Goal: Task Accomplishment & Management: Manage account settings

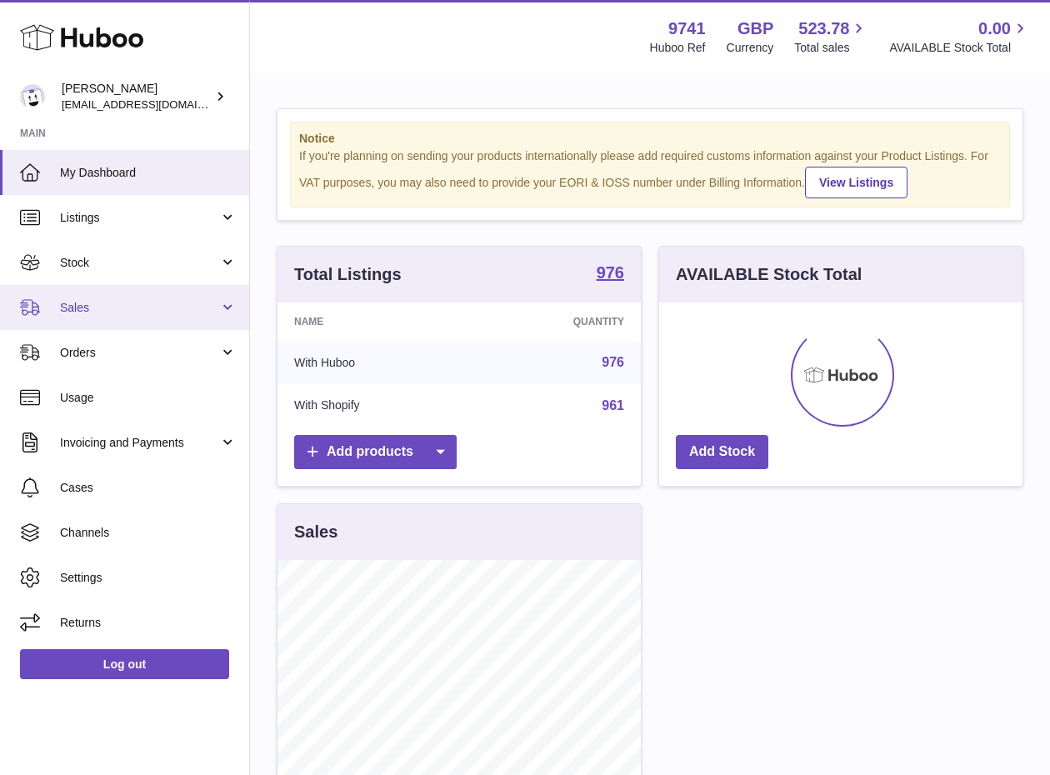
scroll to position [260, 363]
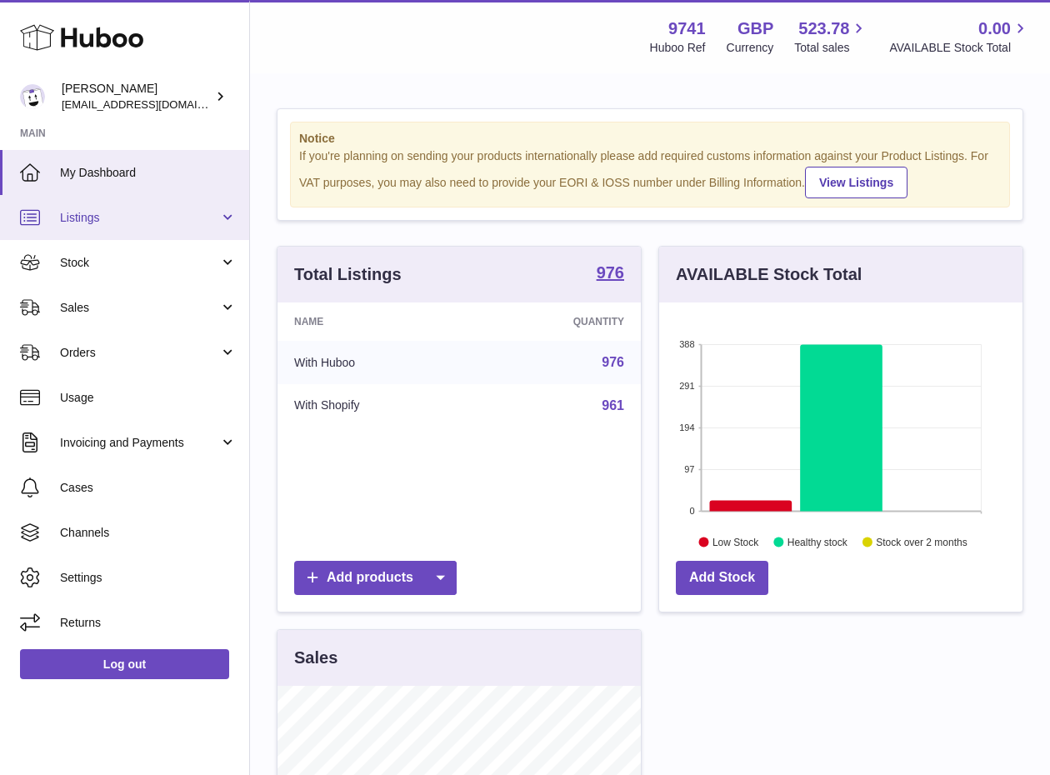
click at [100, 227] on link "Listings" at bounding box center [124, 217] width 249 height 45
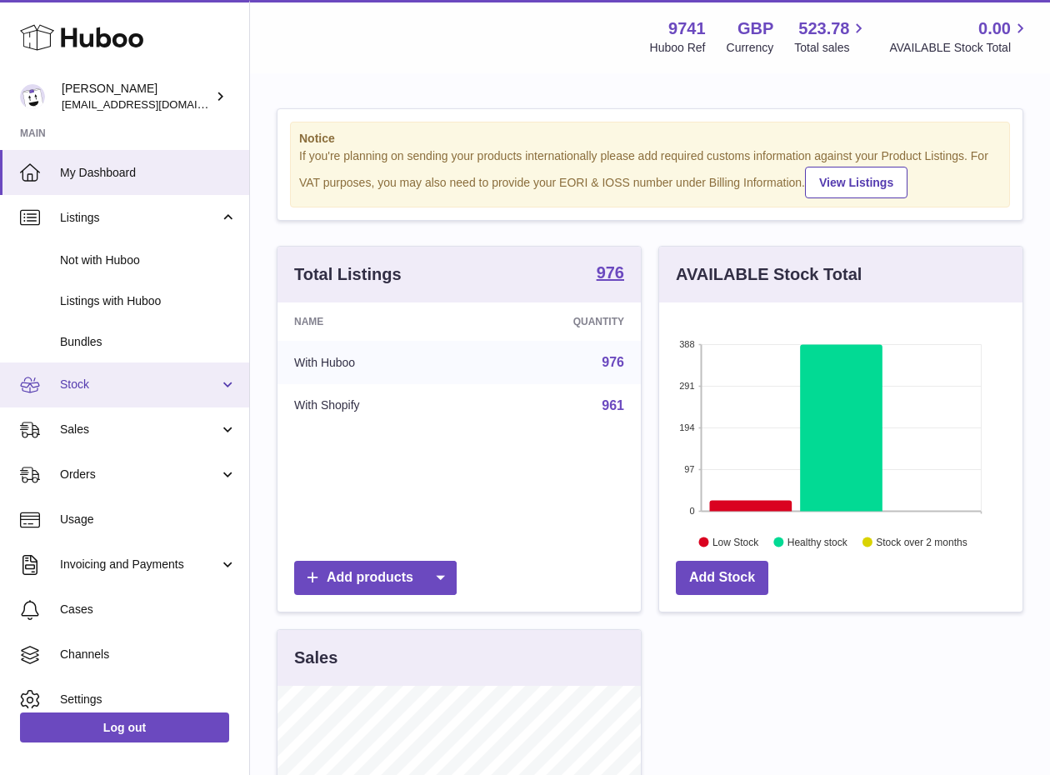
click at [90, 383] on span "Stock" at bounding box center [139, 385] width 159 height 16
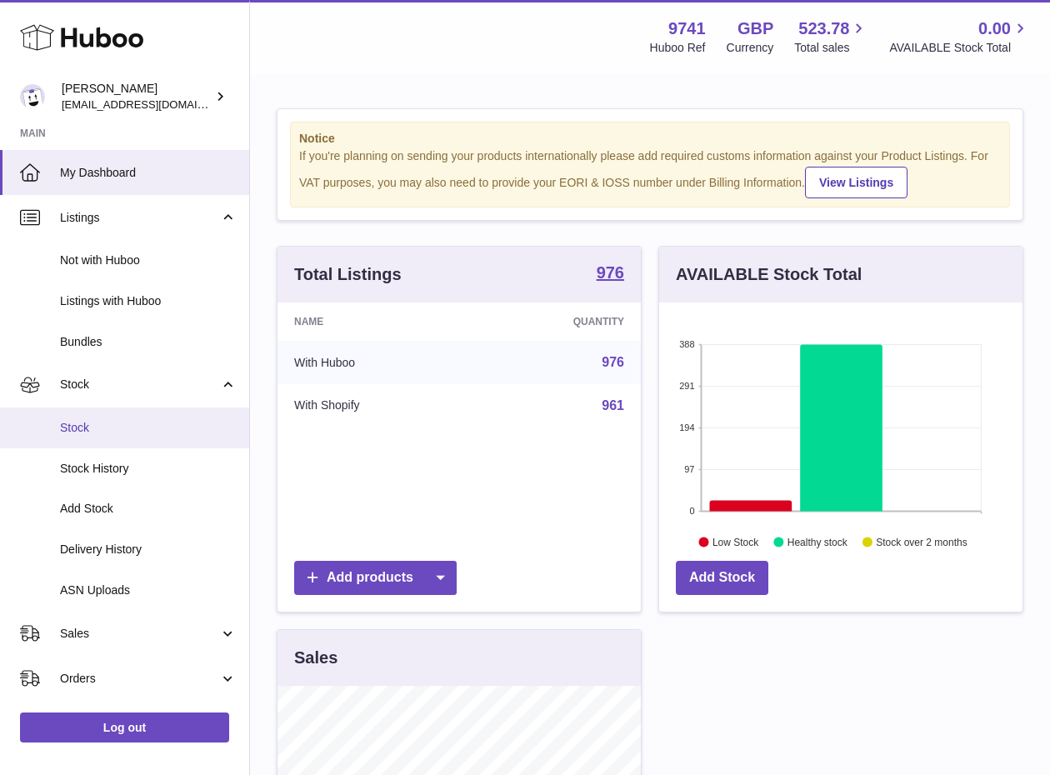
click at [108, 432] on span "Stock" at bounding box center [148, 428] width 177 height 16
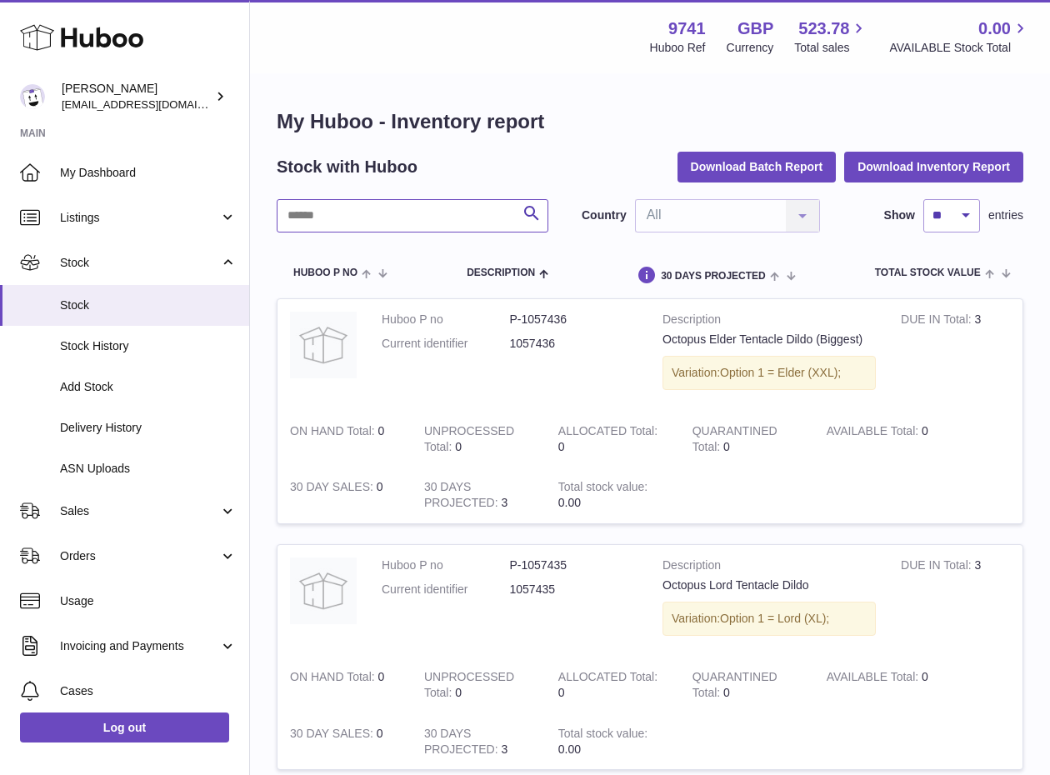
click at [347, 224] on input "text" at bounding box center [413, 215] width 272 height 33
paste input "********"
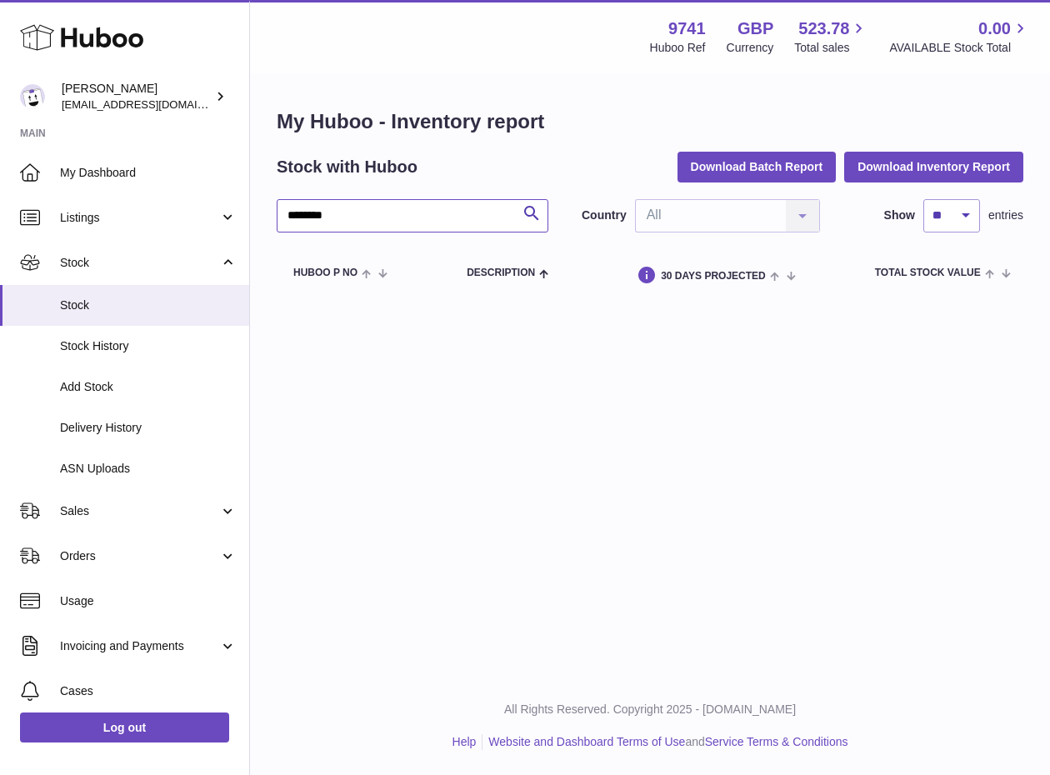
drag, startPoint x: 302, startPoint y: 217, endPoint x: 282, endPoint y: 218, distance: 20.8
click at [282, 218] on input "********" at bounding box center [413, 215] width 272 height 33
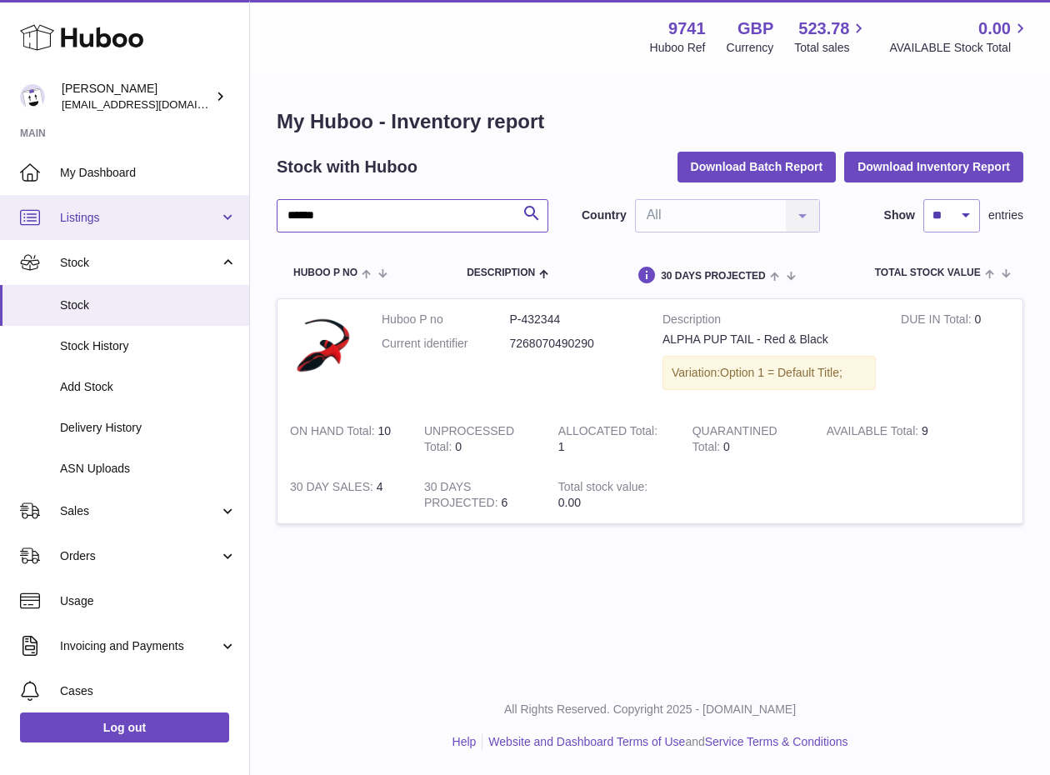
type input "******"
click at [90, 227] on link "Listings" at bounding box center [124, 217] width 249 height 45
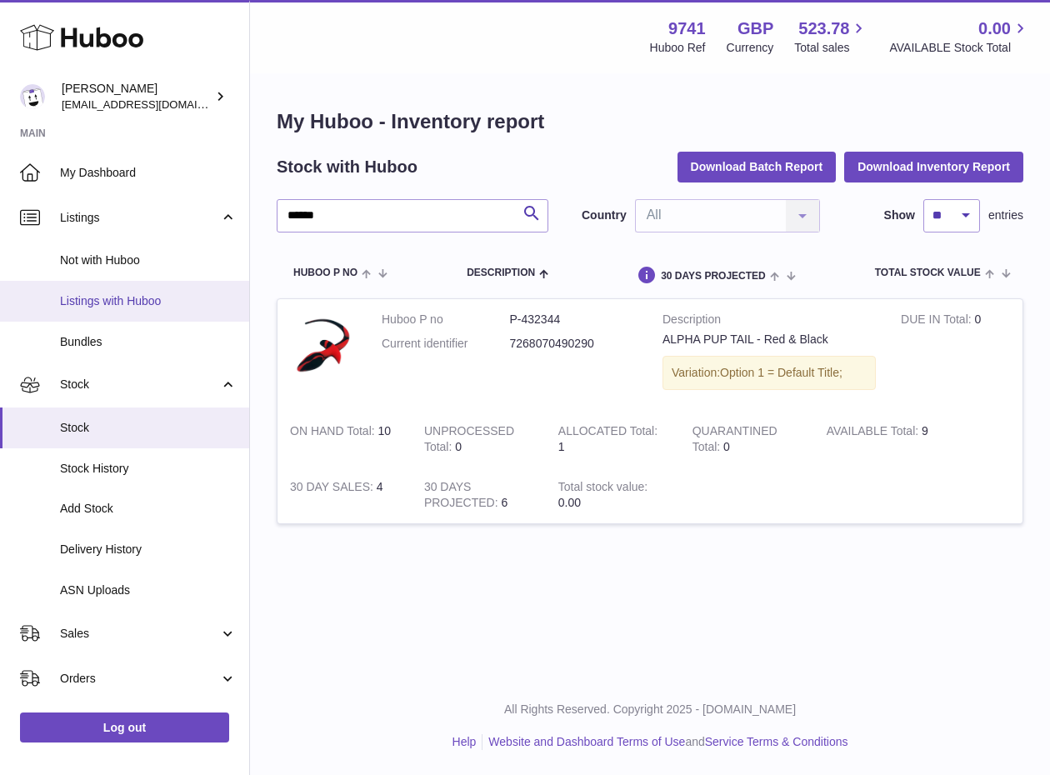
click at [105, 293] on span "Listings with Huboo" at bounding box center [148, 301] width 177 height 16
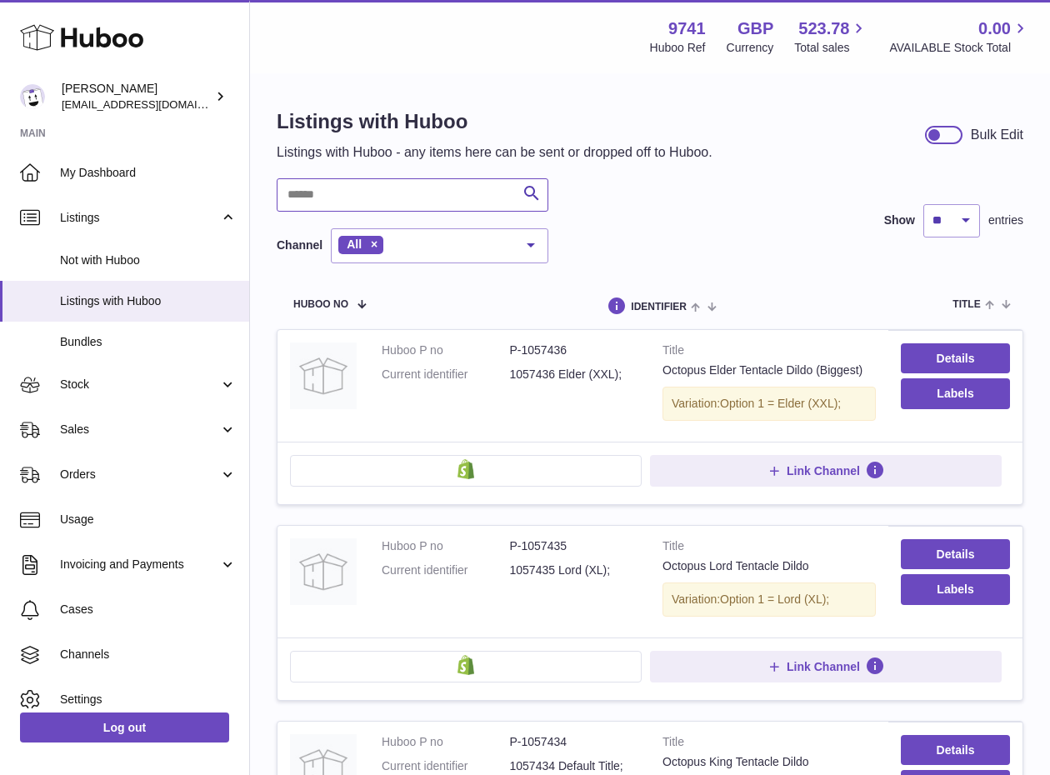
click at [361, 206] on input "text" at bounding box center [413, 194] width 272 height 33
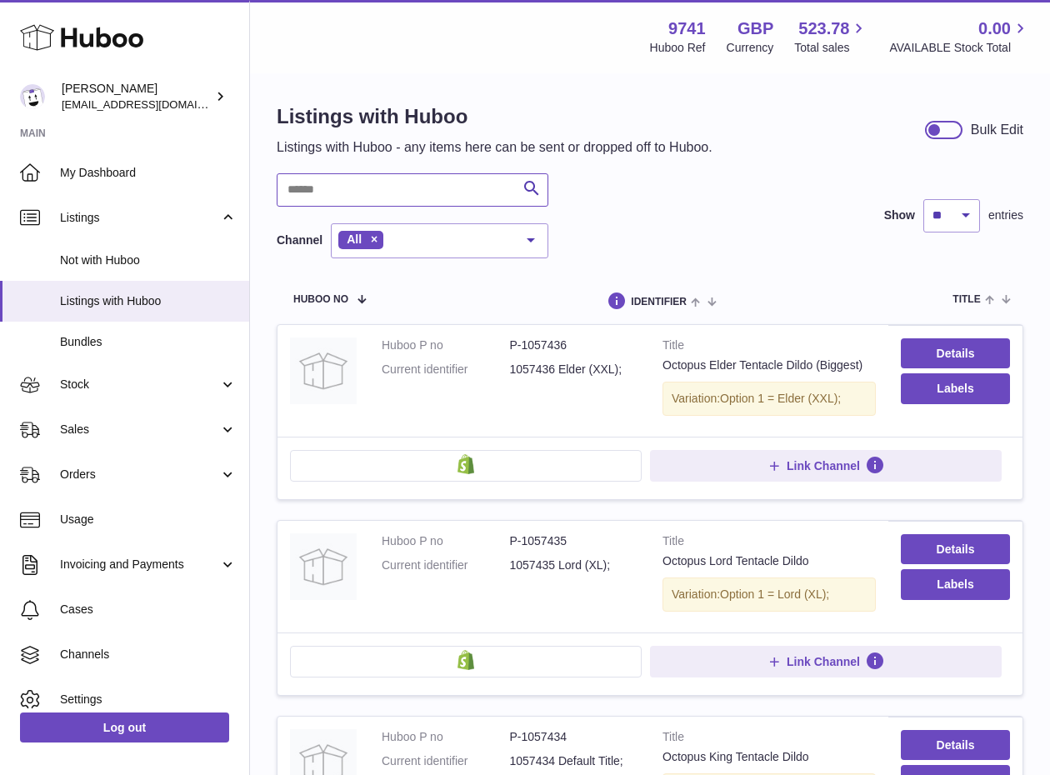
paste input "********"
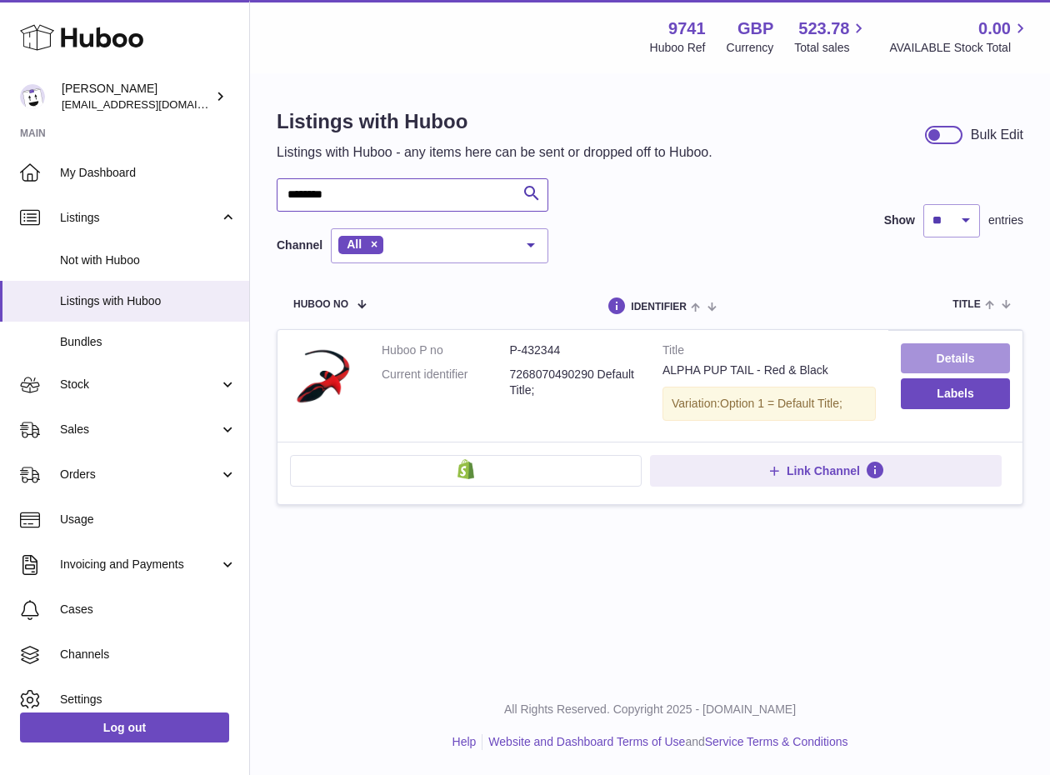
type input "********"
click at [955, 362] on link "Details" at bounding box center [954, 358] width 109 height 30
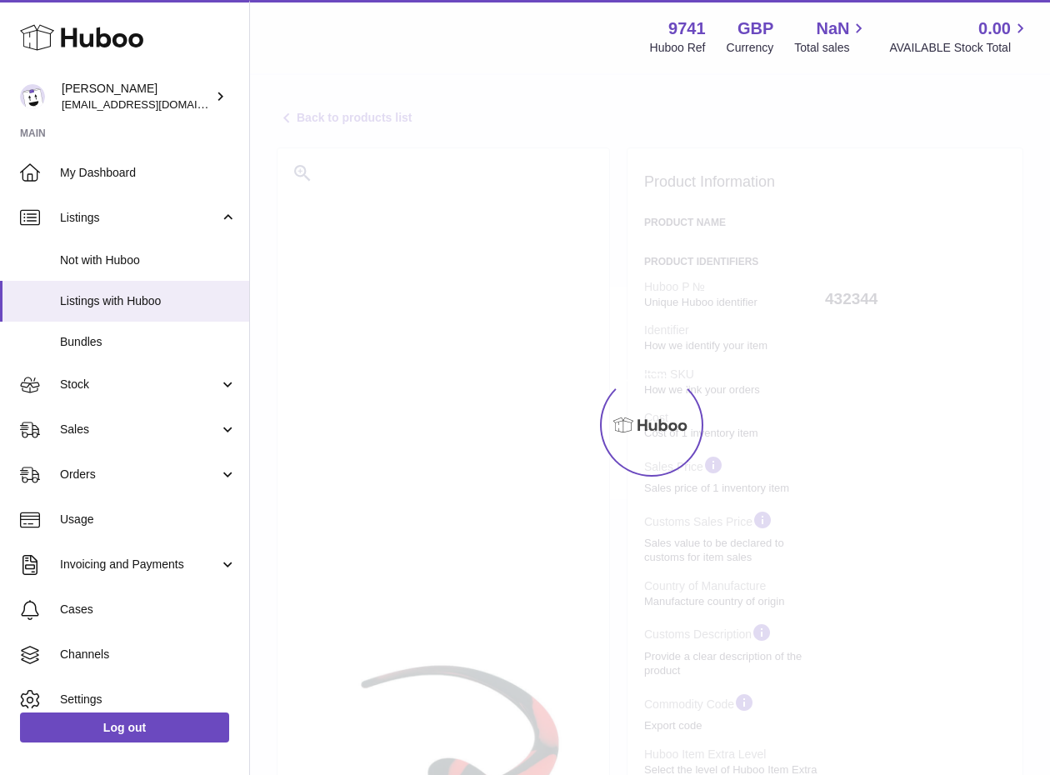
select select "**"
select select "****"
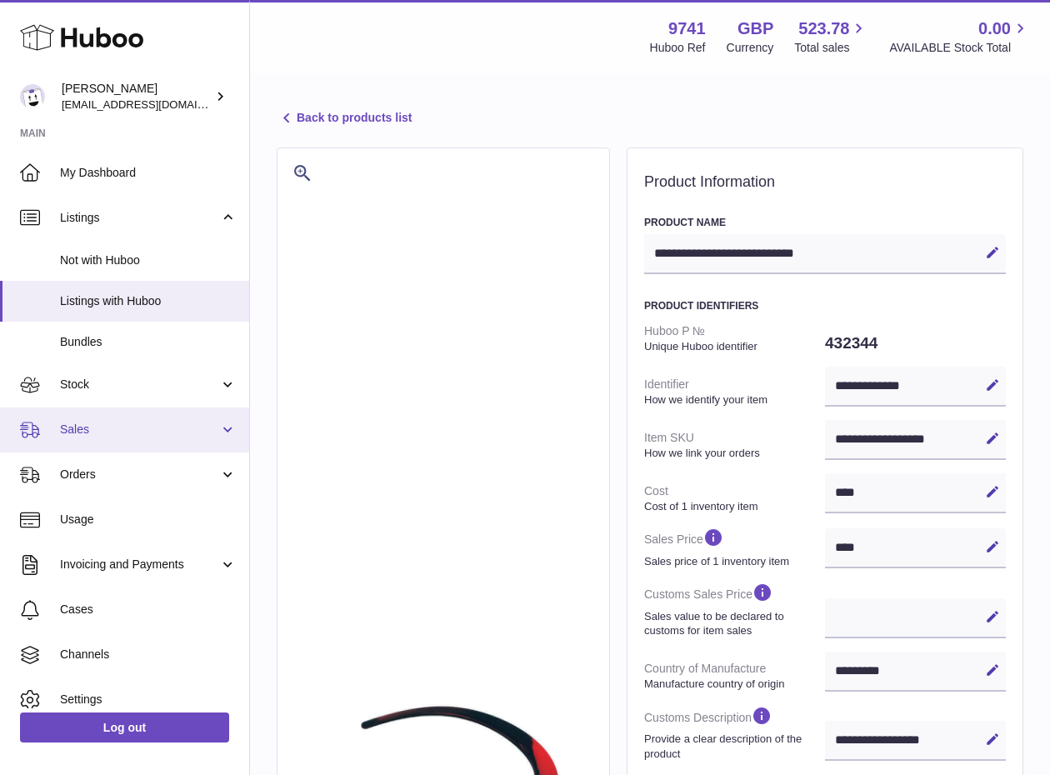
click at [101, 423] on span "Sales" at bounding box center [139, 430] width 159 height 16
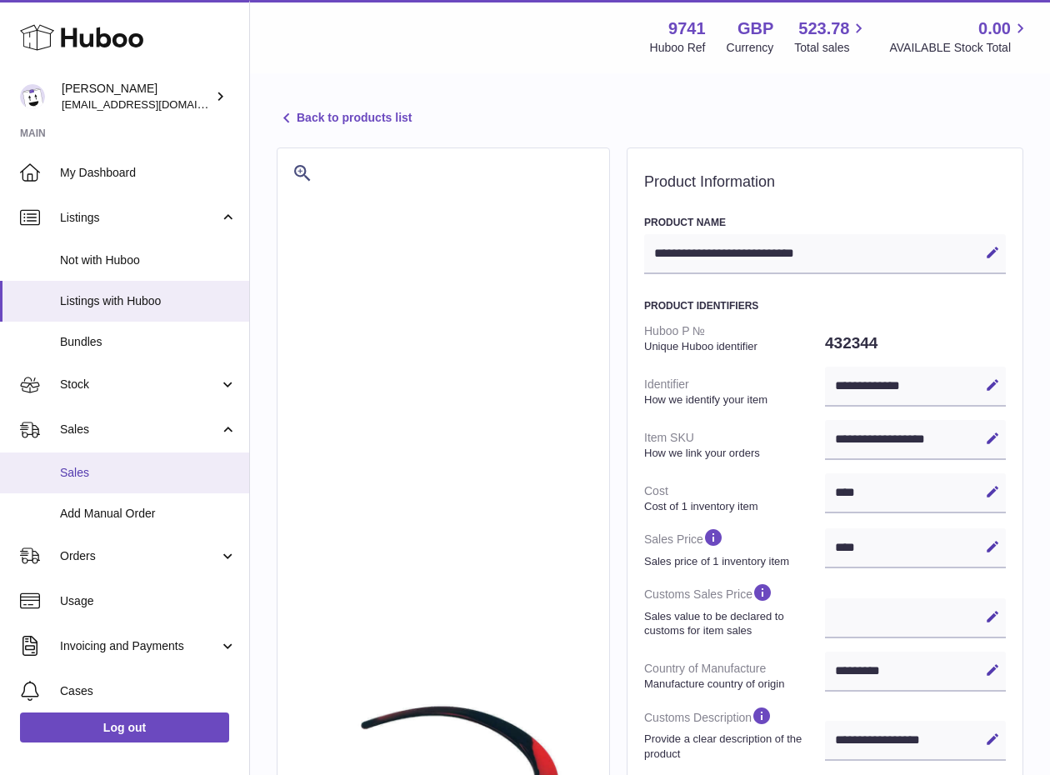
click at [122, 479] on span "Sales" at bounding box center [148, 473] width 177 height 16
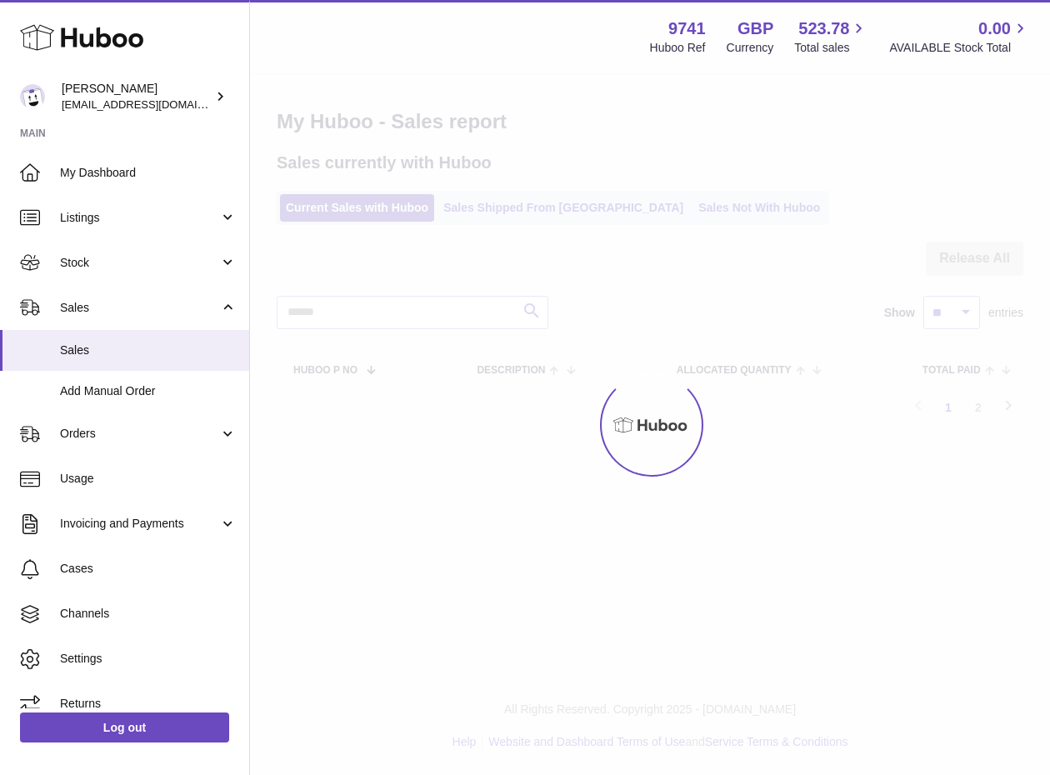
click at [627, 209] on div at bounding box center [650, 425] width 800 height 700
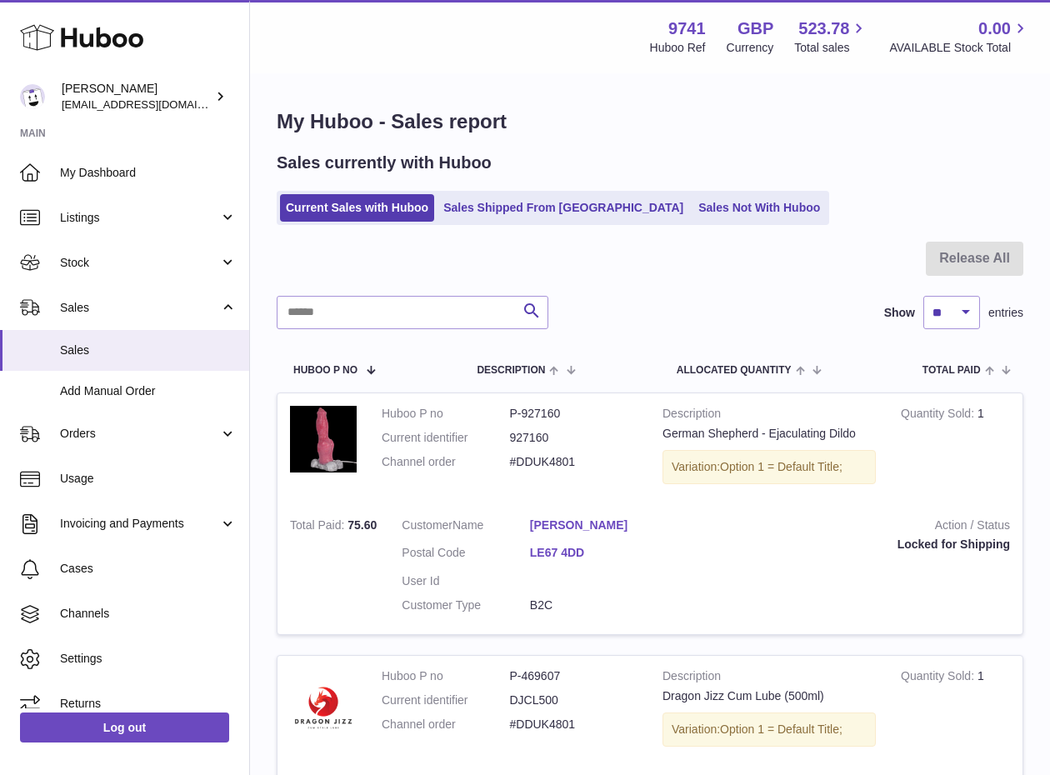
click at [692, 209] on link "Sales Not With Huboo" at bounding box center [758, 207] width 133 height 27
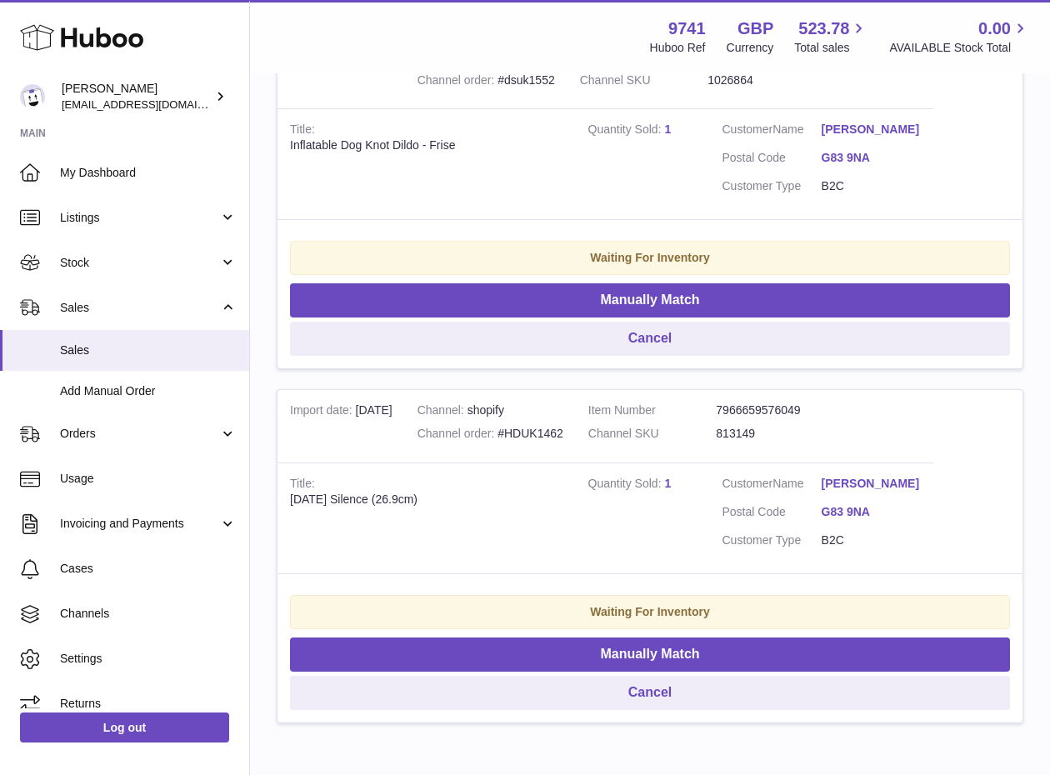
scroll to position [523, 0]
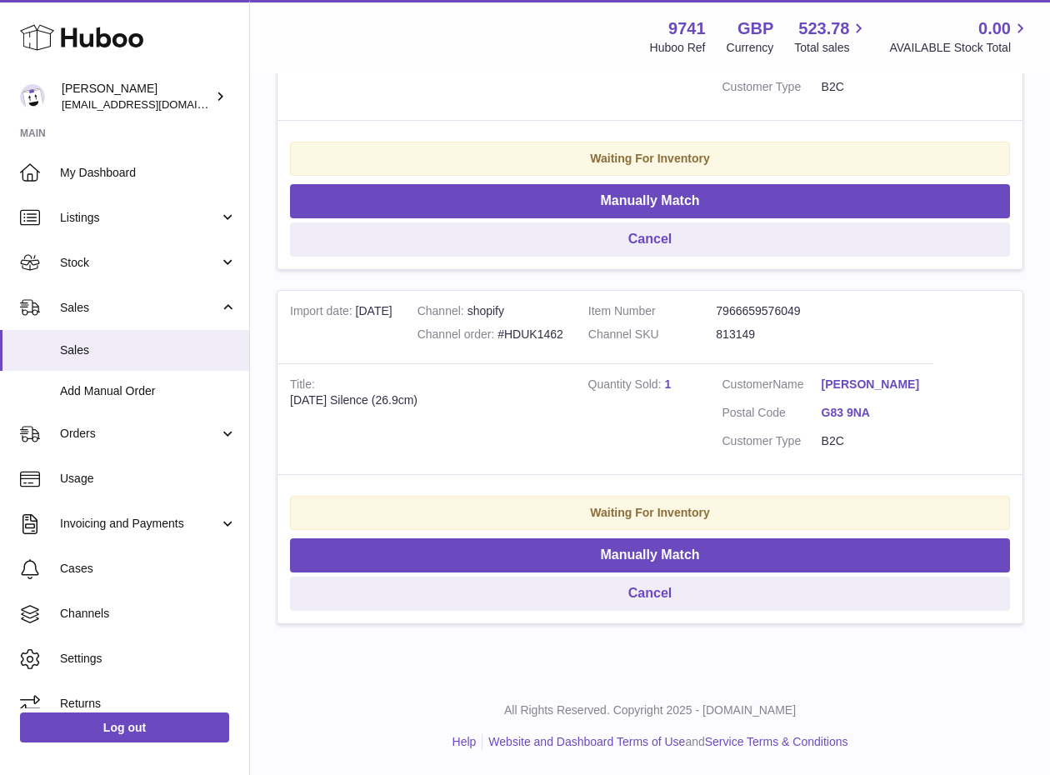
click at [787, 346] on dl "Item Number 7966659576049 Channel SKU 813149" at bounding box center [716, 327] width 256 height 48
drag, startPoint x: 777, startPoint y: 343, endPoint x: 721, endPoint y: 341, distance: 56.7
click at [721, 341] on dl "Item Number 7966659576049 Channel SKU 813149" at bounding box center [716, 327] width 256 height 48
copy dl "813149"
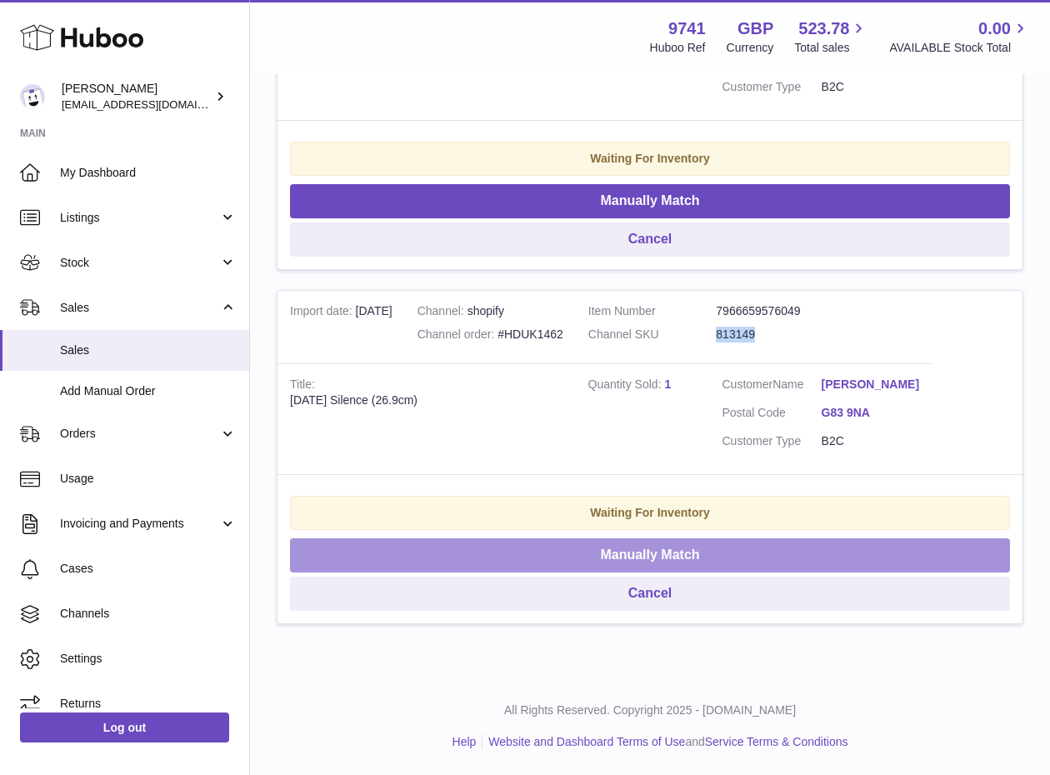
click at [675, 550] on button "Manually Match" at bounding box center [650, 555] width 720 height 34
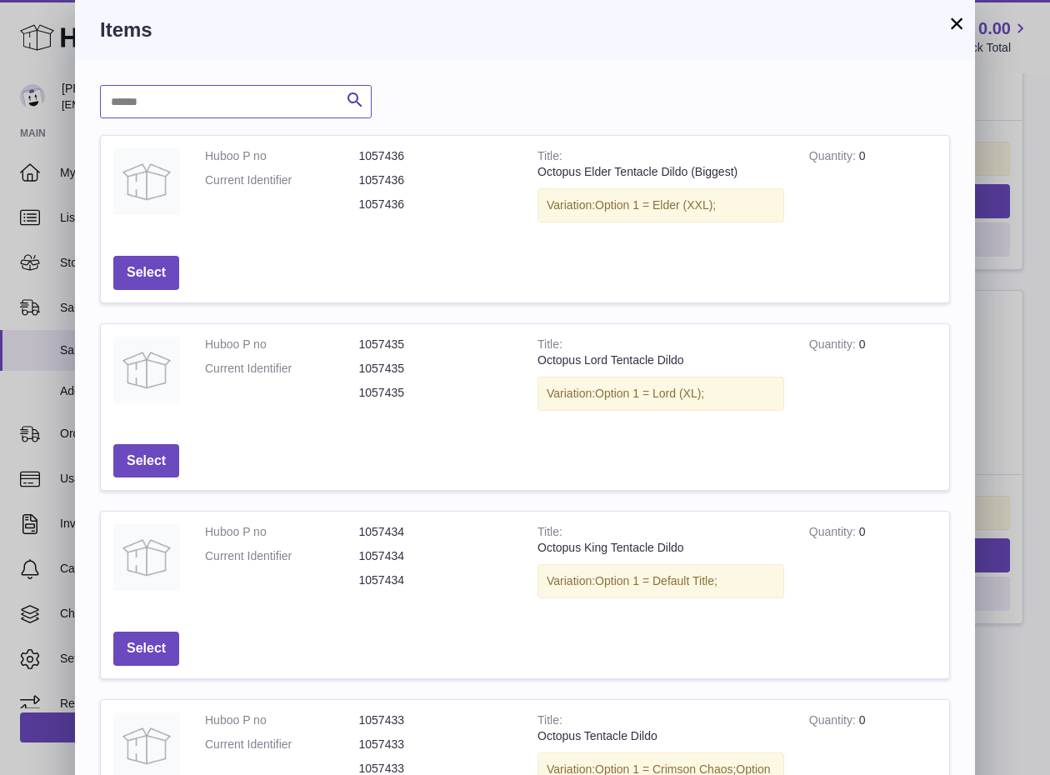
click at [191, 93] on input "text" at bounding box center [236, 101] width 272 height 33
paste input "******"
type input "******"
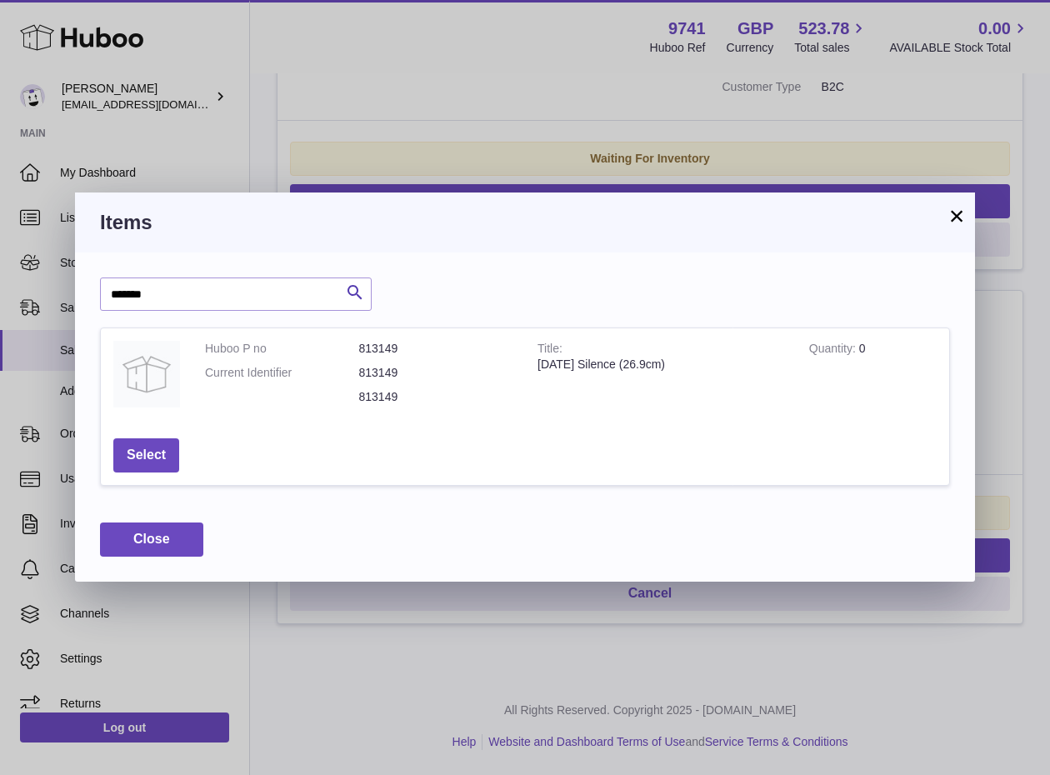
click at [955, 216] on button "×" at bounding box center [956, 216] width 20 height 20
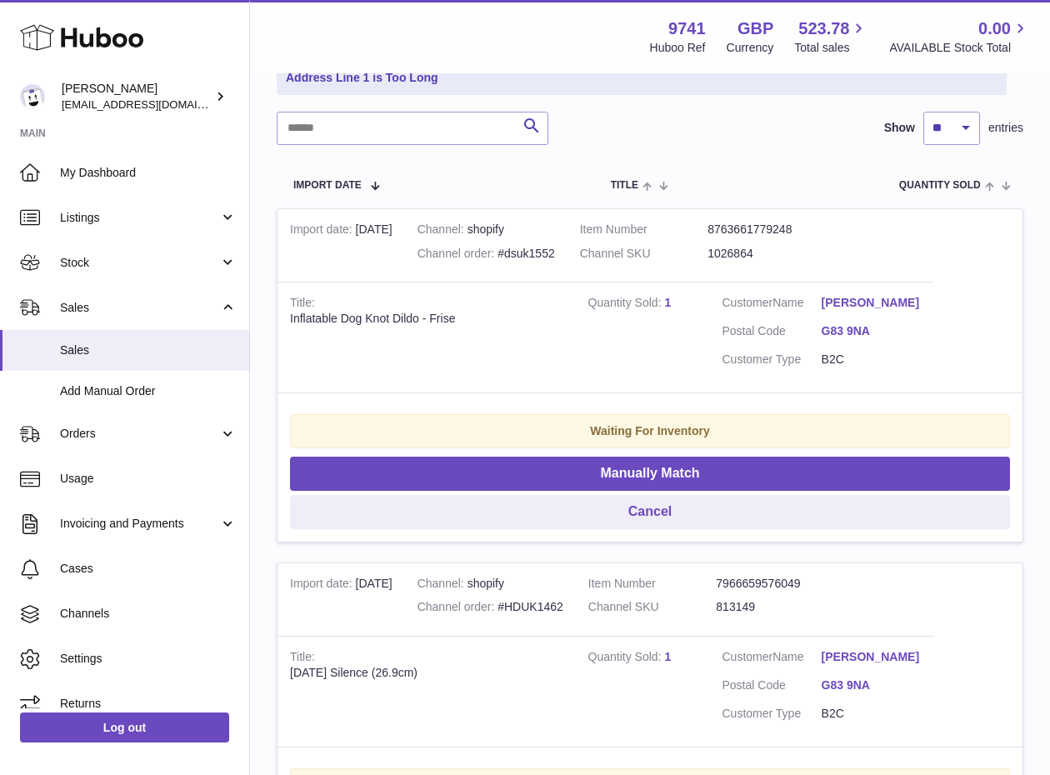
scroll to position [228, 0]
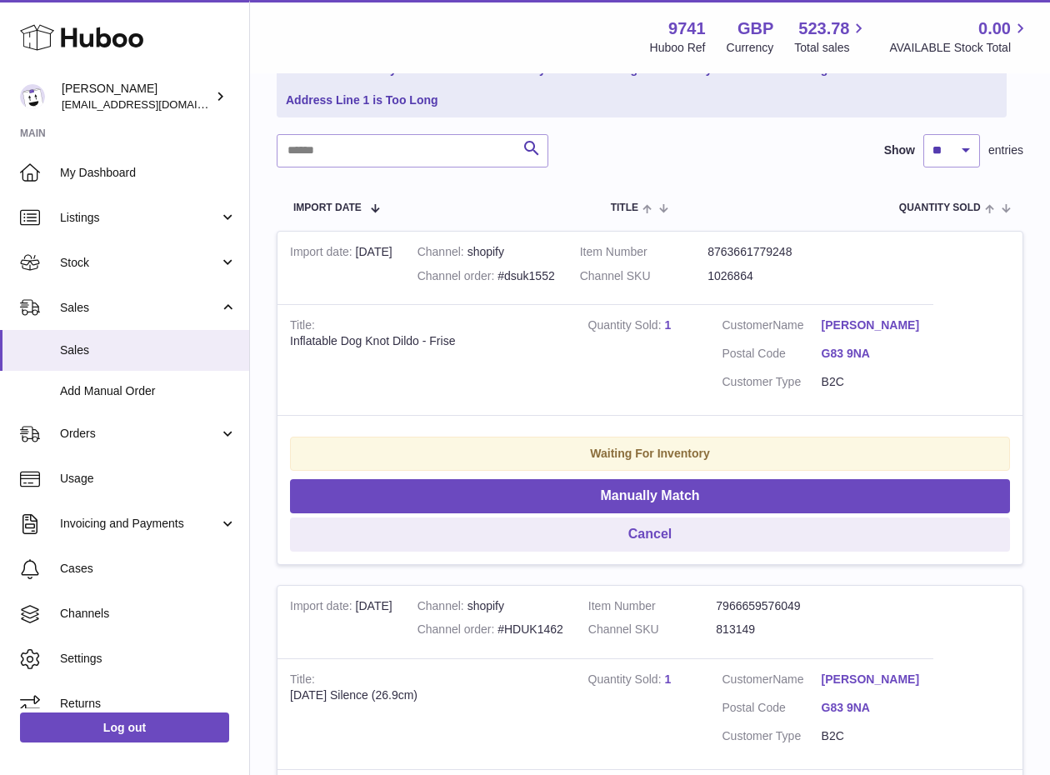
click at [775, 272] on dd "1026864" at bounding box center [771, 276] width 128 height 16
click at [703, 275] on dl "Item Number 8763661779248 Channel SKU 1026864" at bounding box center [708, 268] width 256 height 48
copy dl "1026864"
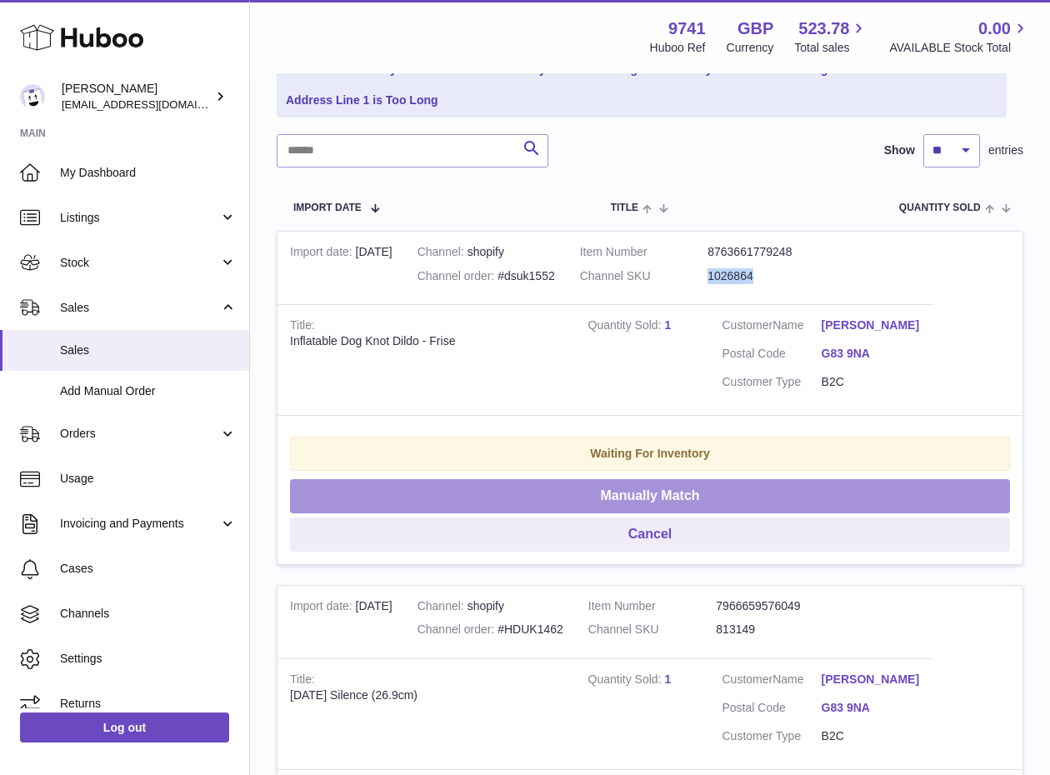
click at [639, 508] on button "Manually Match" at bounding box center [650, 496] width 720 height 34
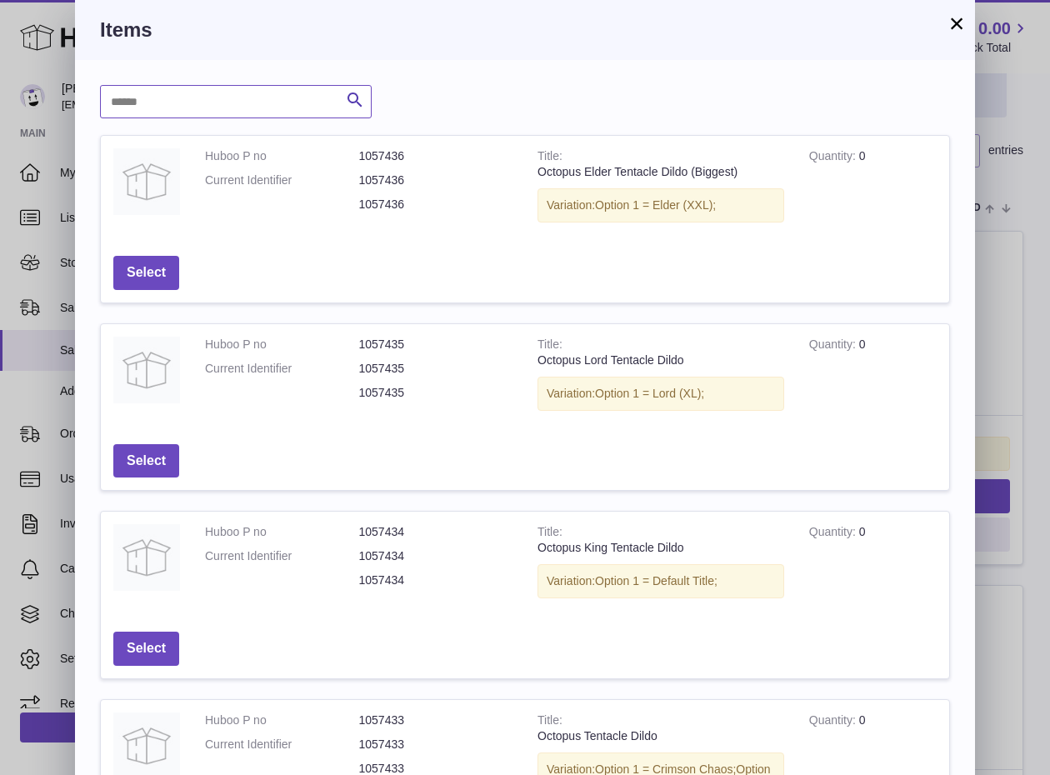
click at [312, 115] on input "text" at bounding box center [236, 101] width 272 height 33
paste input "*******"
type input "*******"
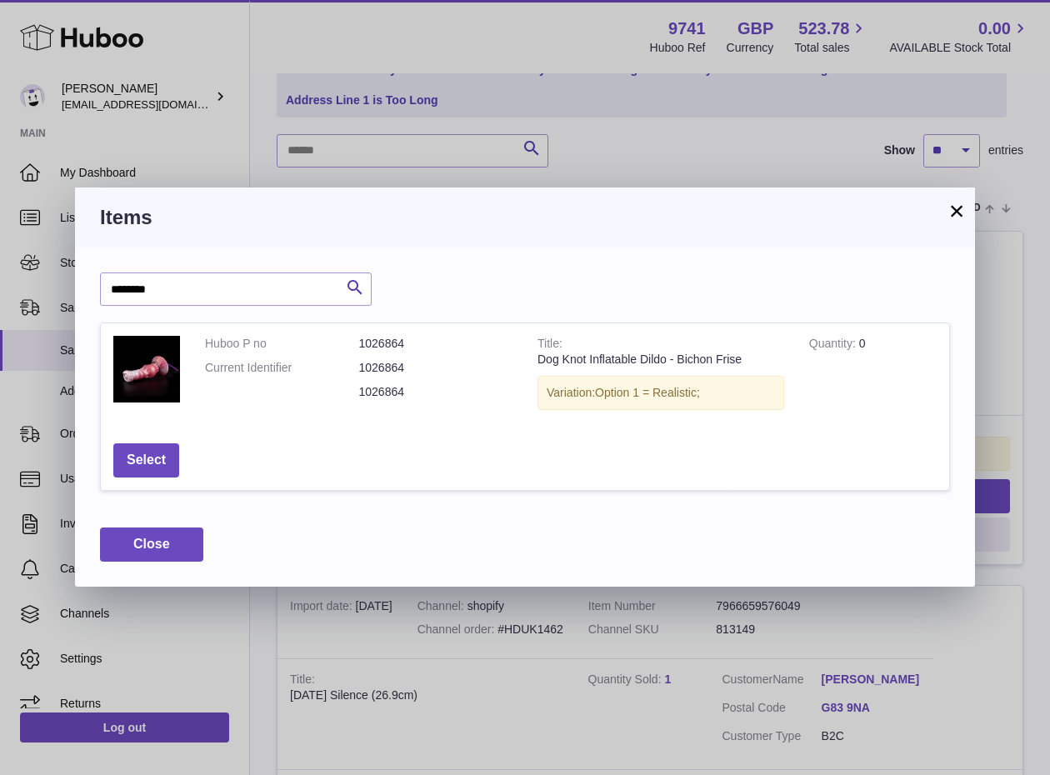
click at [962, 211] on button "×" at bounding box center [956, 211] width 20 height 20
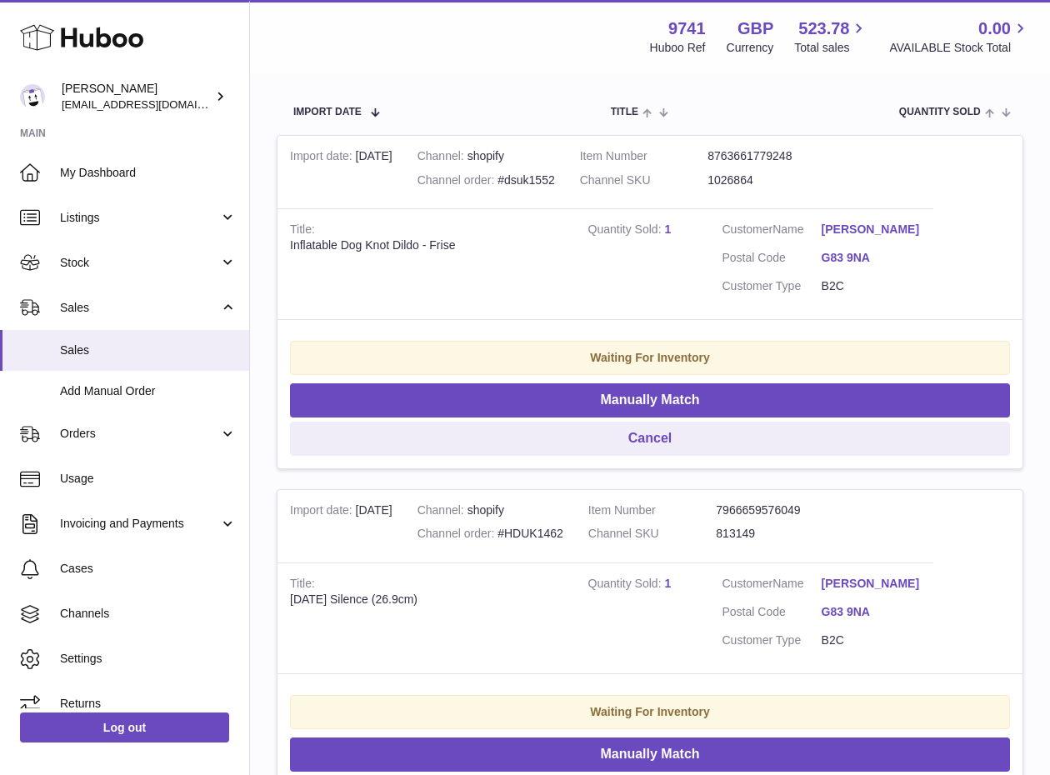
scroll to position [320, 0]
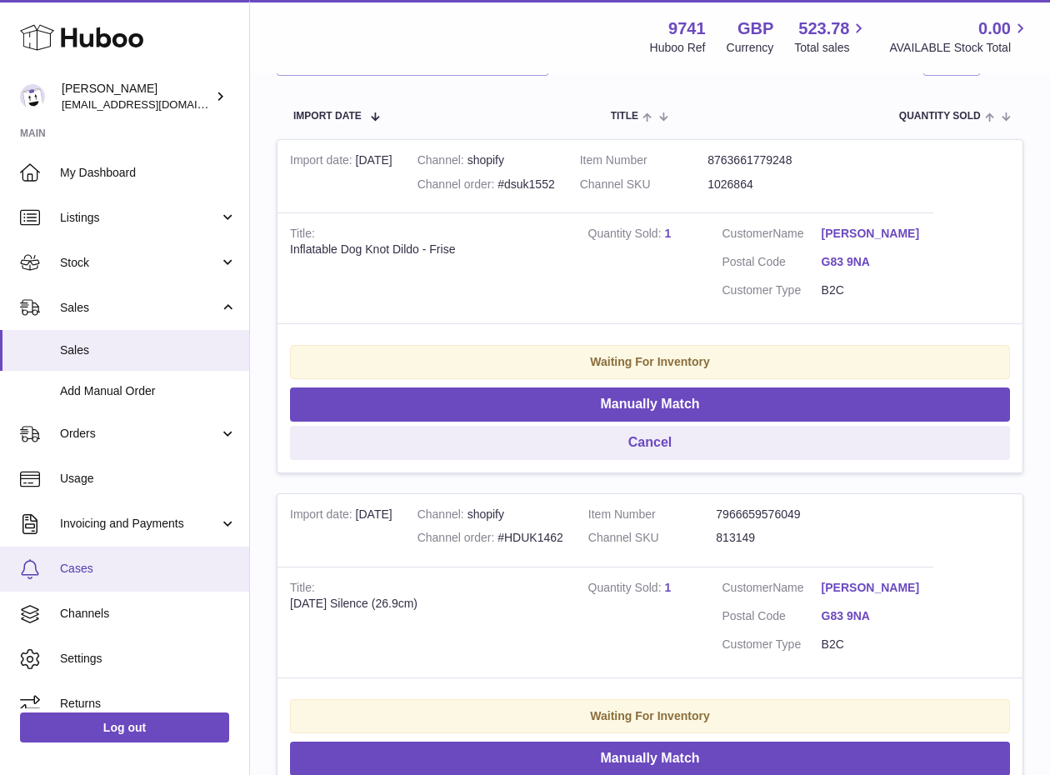
click at [112, 571] on span "Cases" at bounding box center [148, 569] width 177 height 16
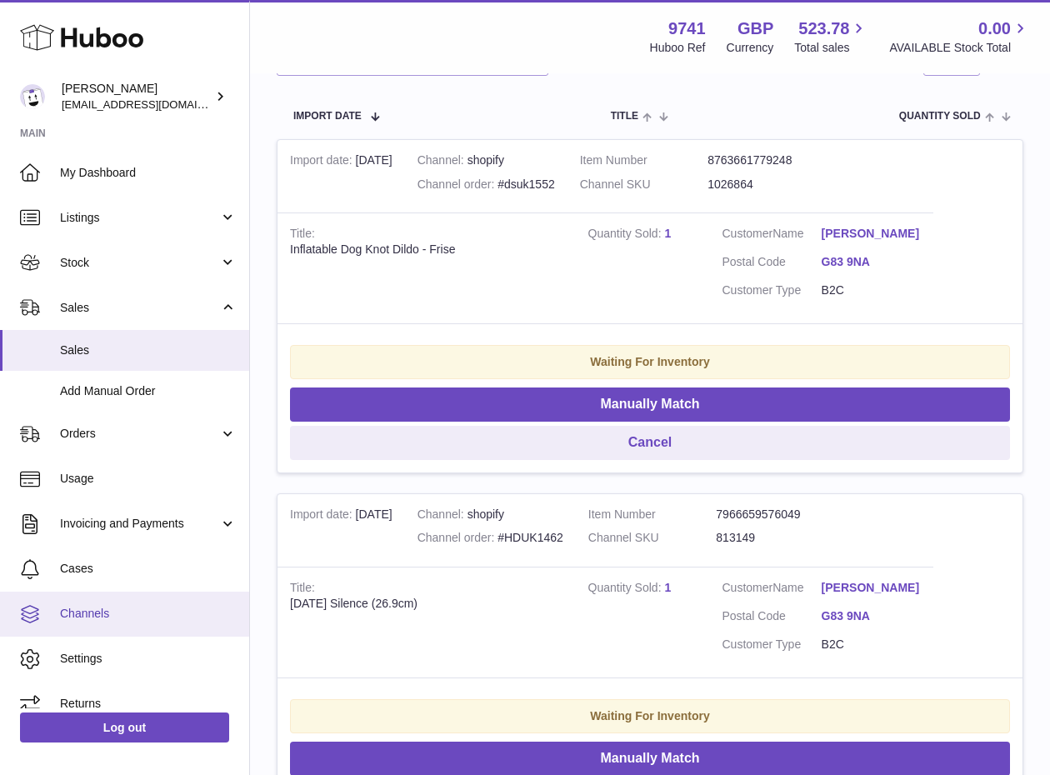
click at [107, 609] on span "Channels" at bounding box center [148, 614] width 177 height 16
click at [99, 610] on span "Channels" at bounding box center [148, 614] width 177 height 16
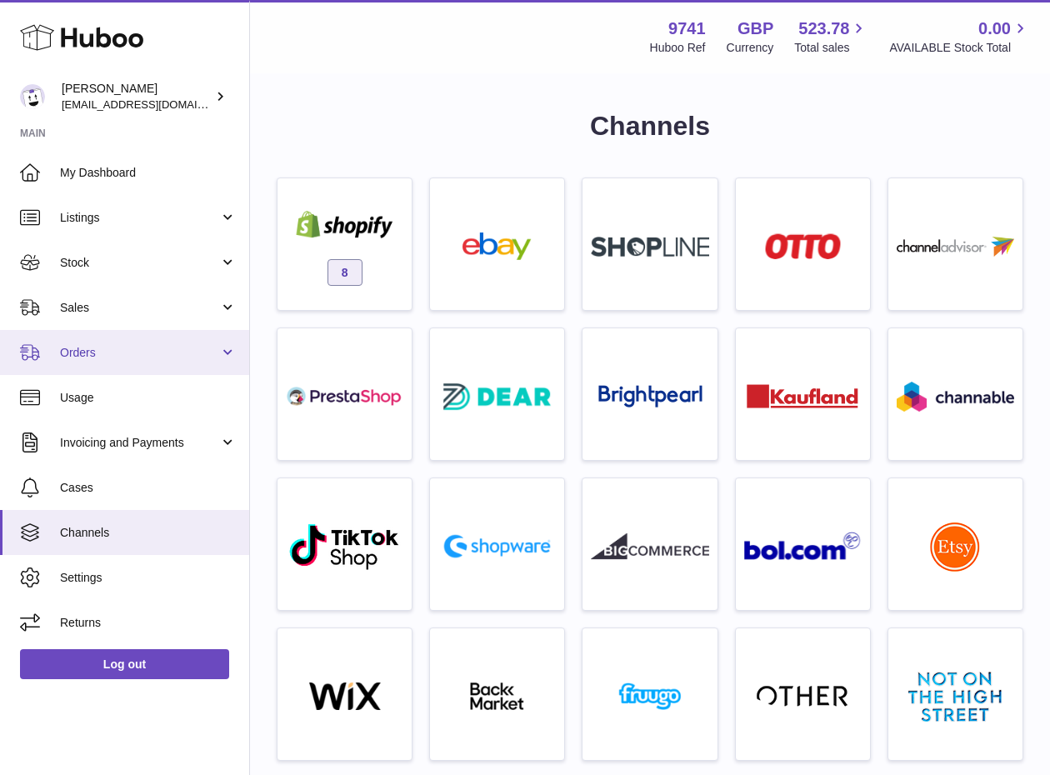
click at [80, 347] on span "Orders" at bounding box center [139, 353] width 159 height 16
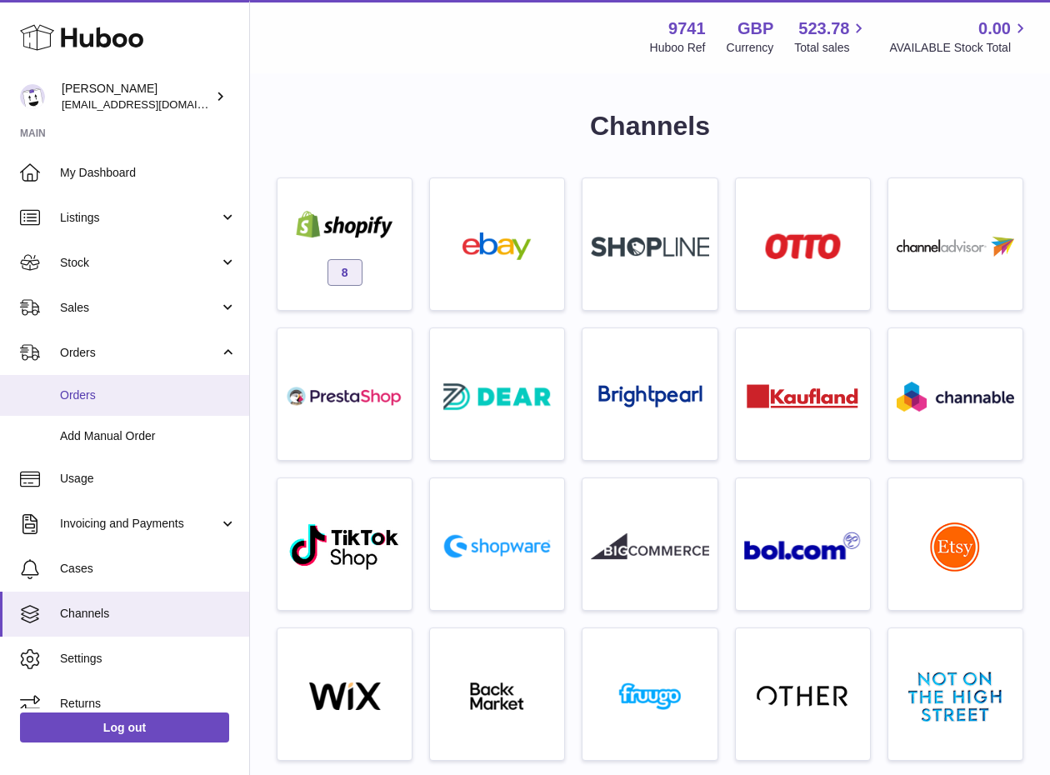
click at [92, 383] on link "Orders" at bounding box center [124, 395] width 249 height 41
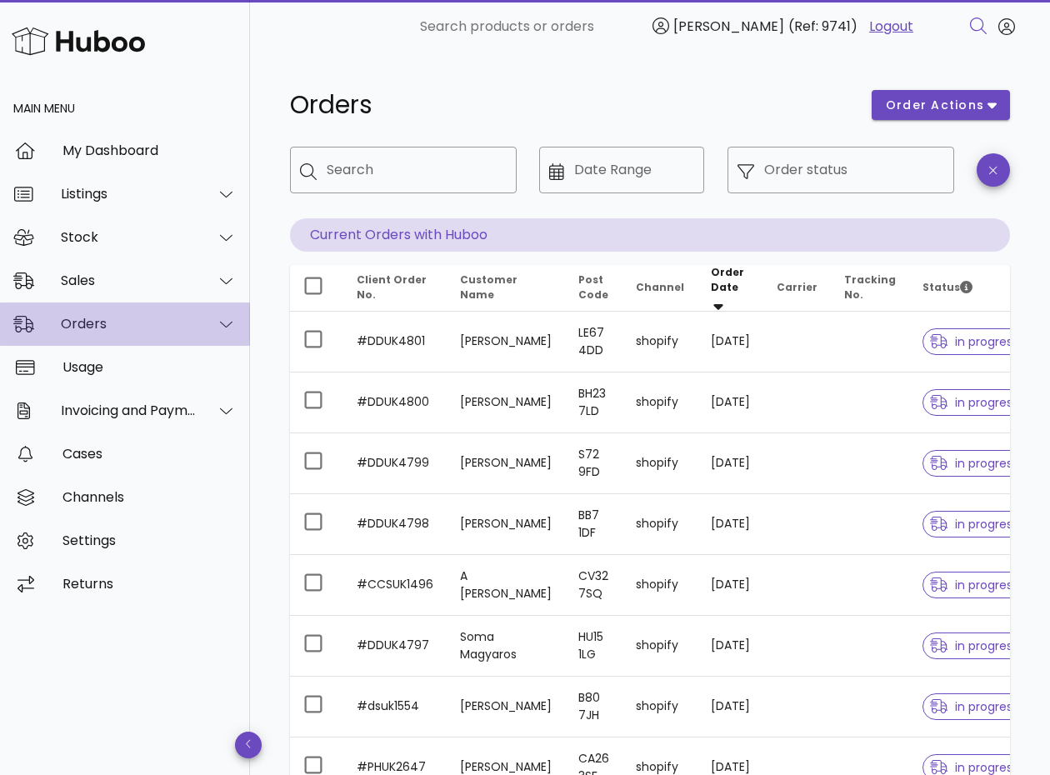
click at [140, 322] on div "Orders" at bounding box center [129, 324] width 136 height 16
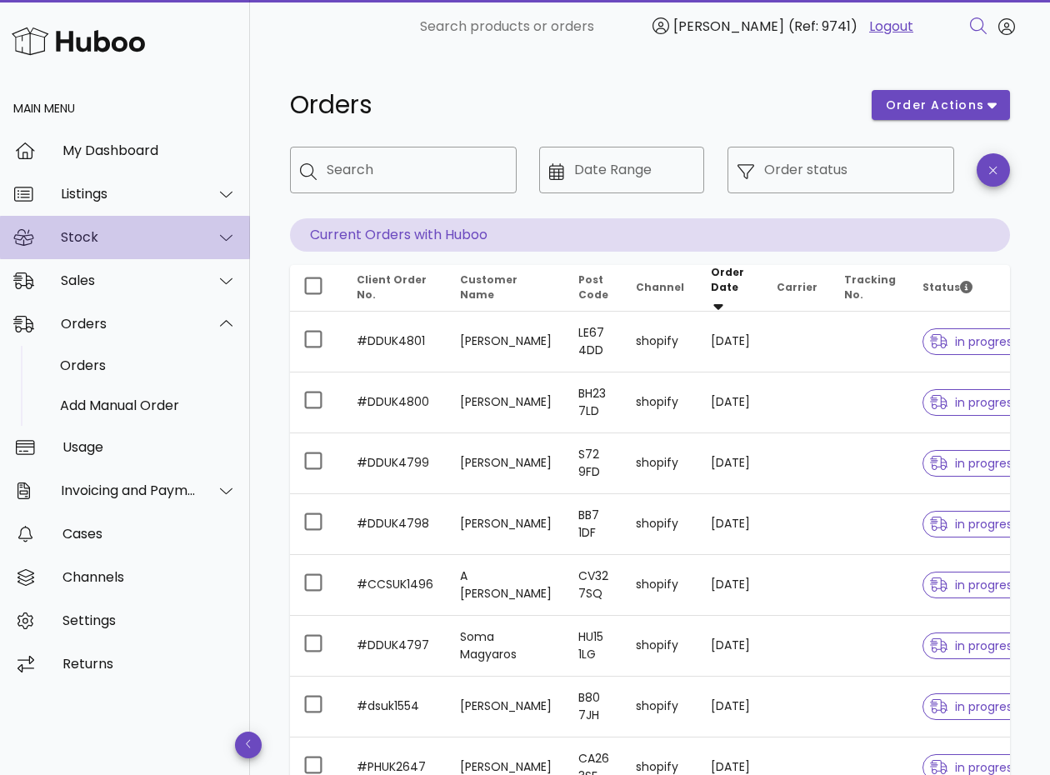
click at [120, 243] on div "Stock" at bounding box center [129, 237] width 136 height 16
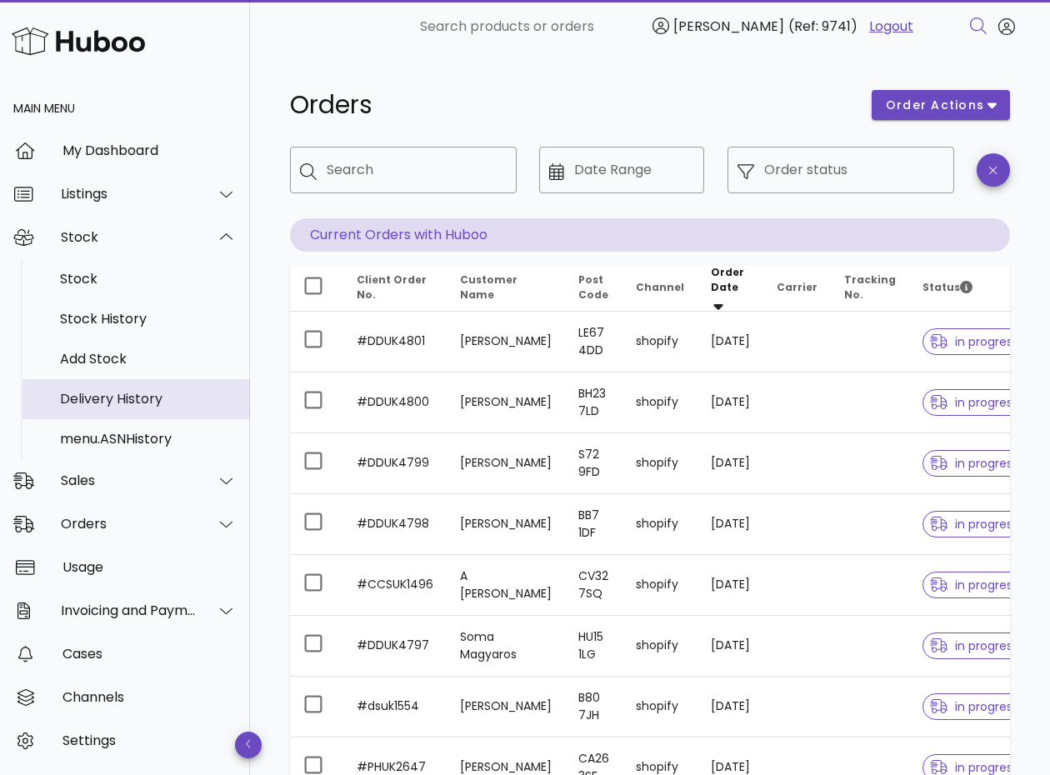
click at [140, 405] on div "Delivery History" at bounding box center [148, 399] width 177 height 16
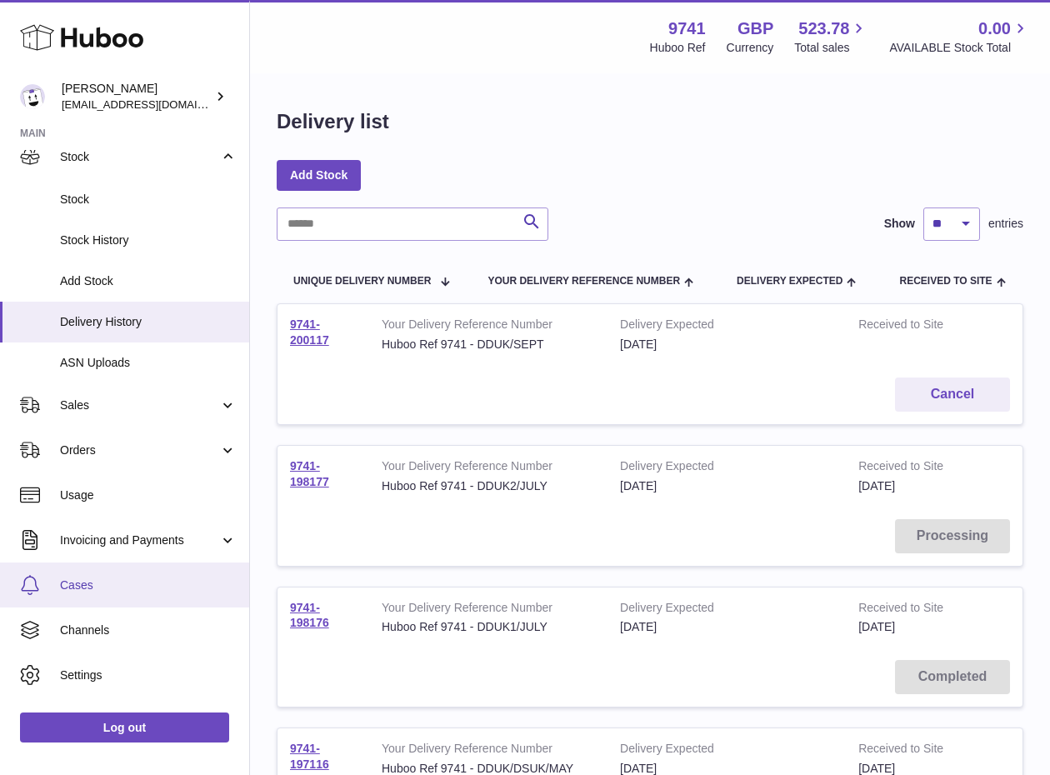
click at [106, 575] on link "Cases" at bounding box center [124, 584] width 249 height 45
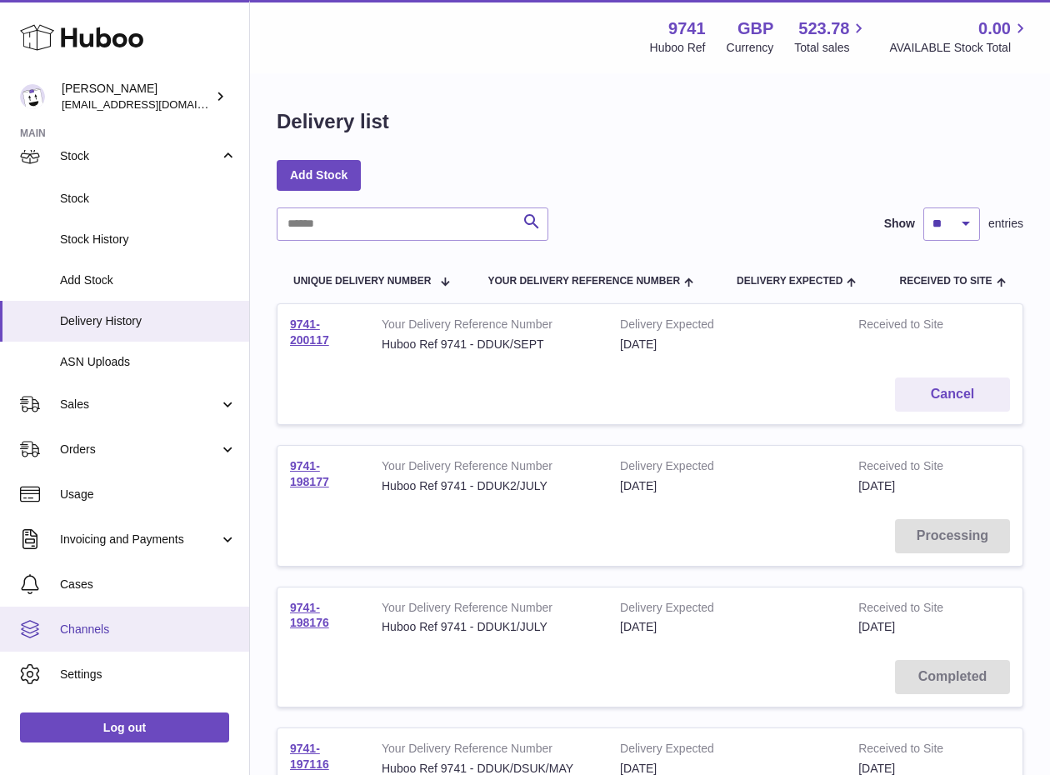
click at [91, 630] on span "Channels" at bounding box center [148, 629] width 177 height 16
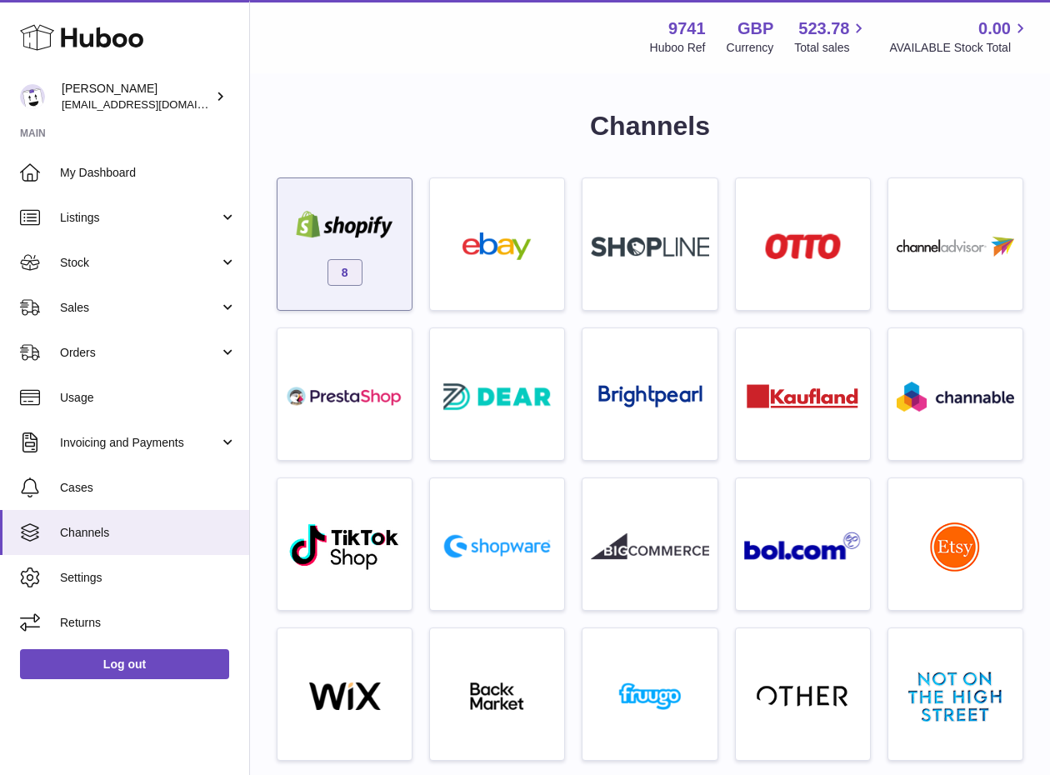
click at [357, 267] on span "8" at bounding box center [344, 272] width 35 height 27
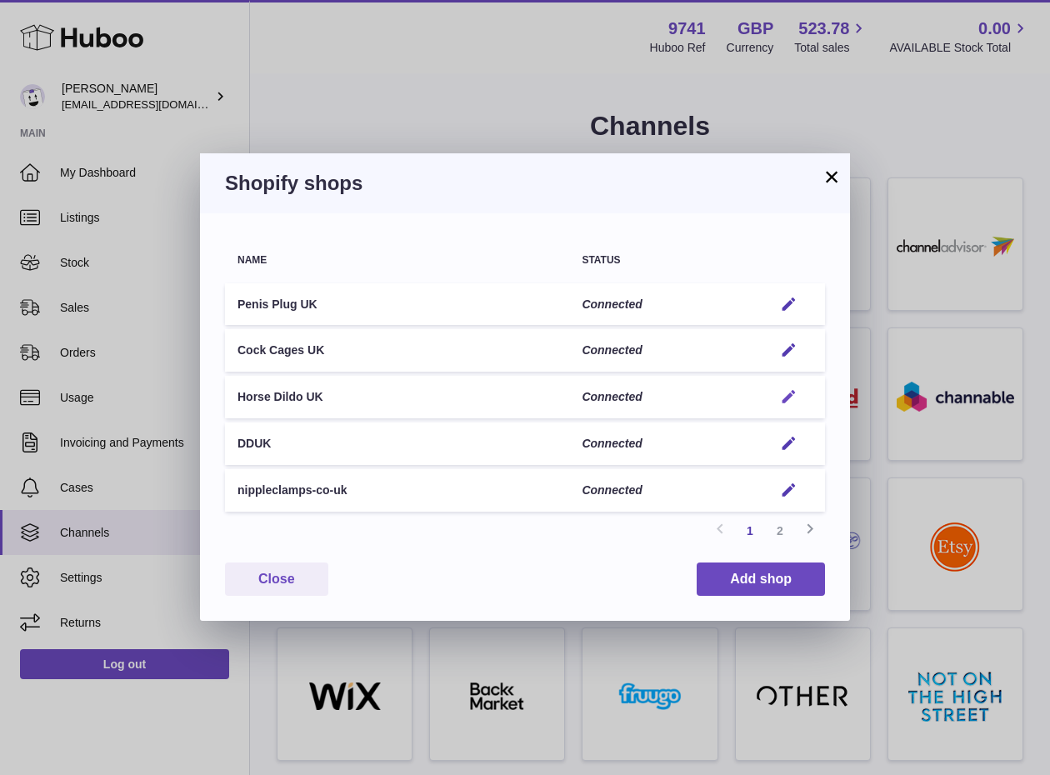
click at [793, 396] on em "button" at bounding box center [788, 396] width 17 height 17
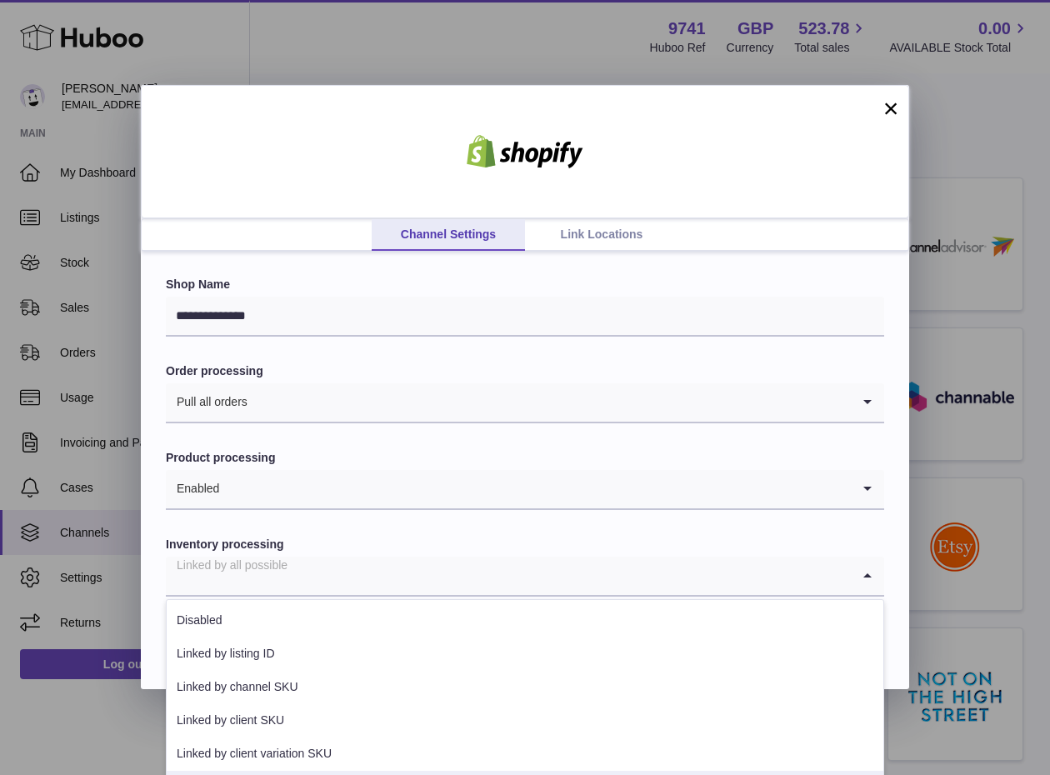
click at [350, 571] on input "Search for option" at bounding box center [508, 575] width 685 height 38
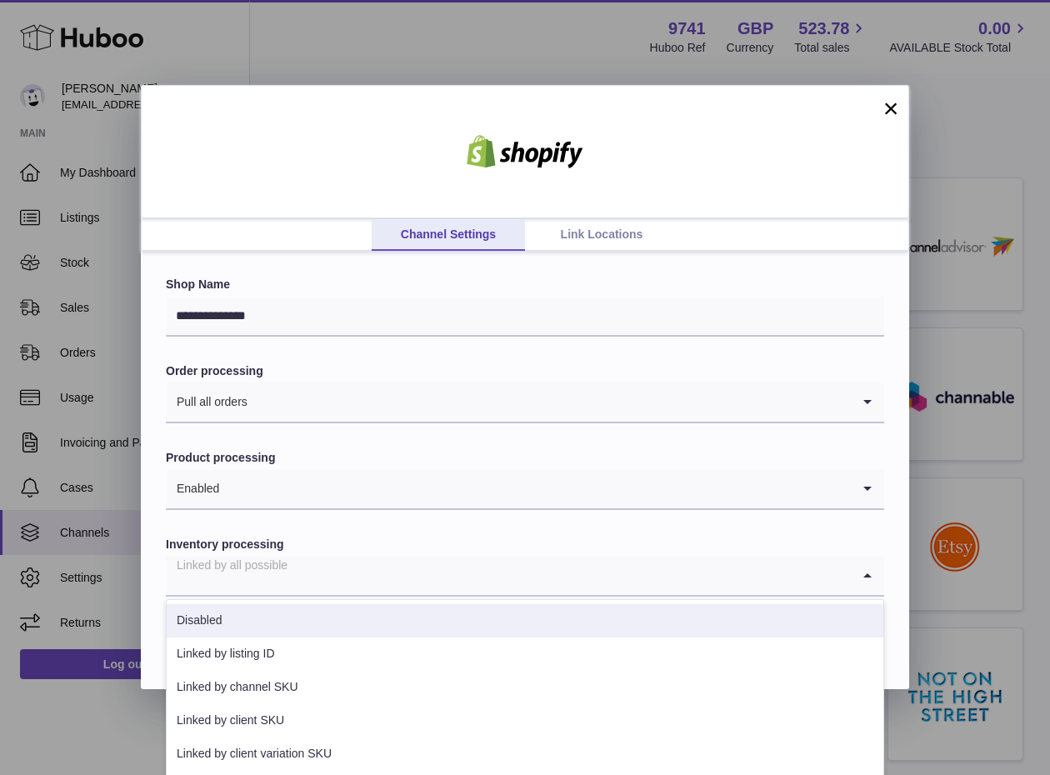
click at [267, 636] on li "Disabled" at bounding box center [525, 620] width 716 height 33
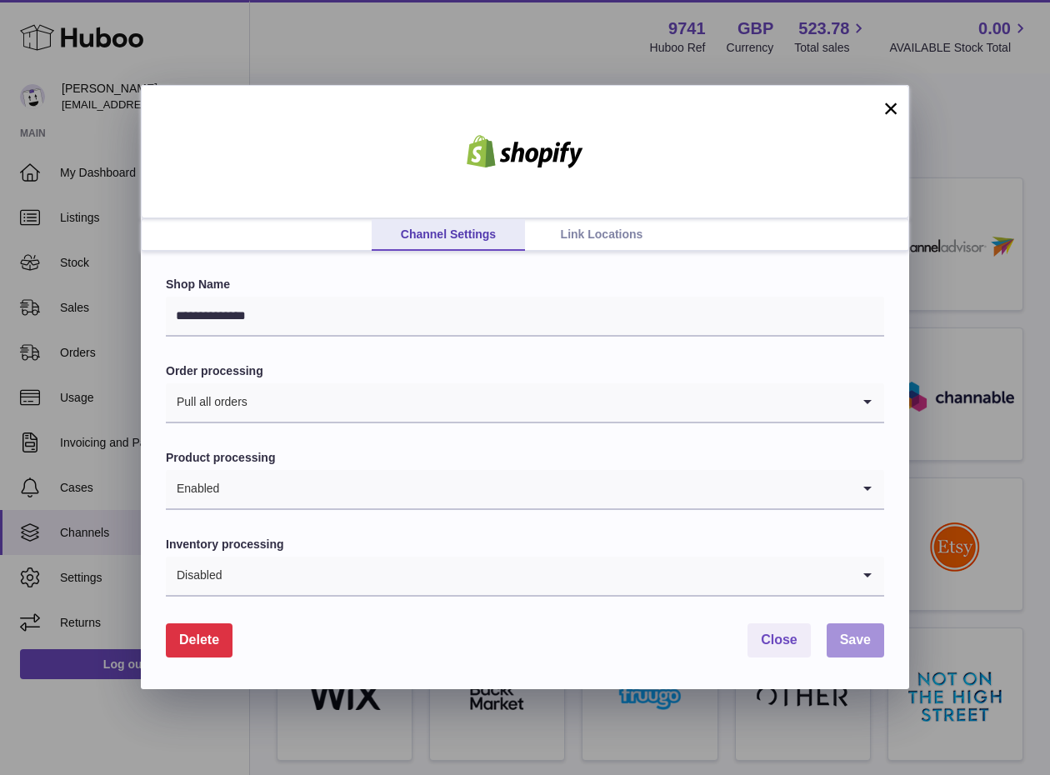
click at [851, 638] on span "Save" at bounding box center [855, 639] width 31 height 14
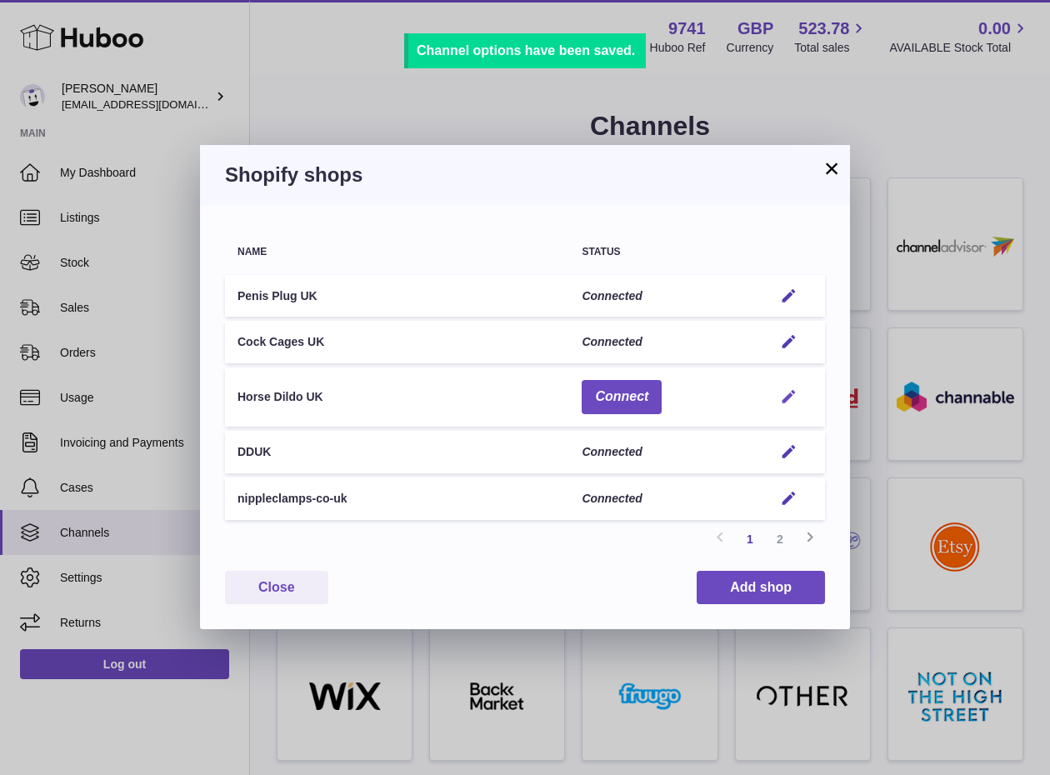
click at [796, 393] on em "button" at bounding box center [788, 396] width 17 height 17
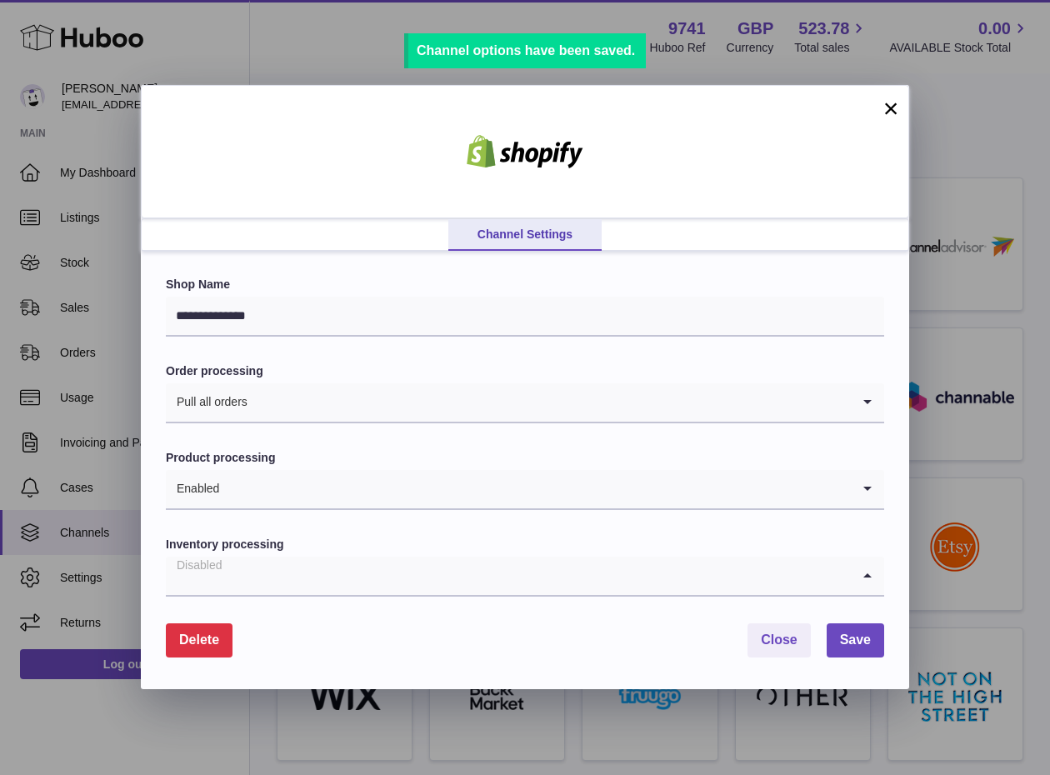
drag, startPoint x: 431, startPoint y: 569, endPoint x: 433, endPoint y: 556, distance: 12.7
click at [431, 570] on input "Search for option" at bounding box center [508, 575] width 685 height 38
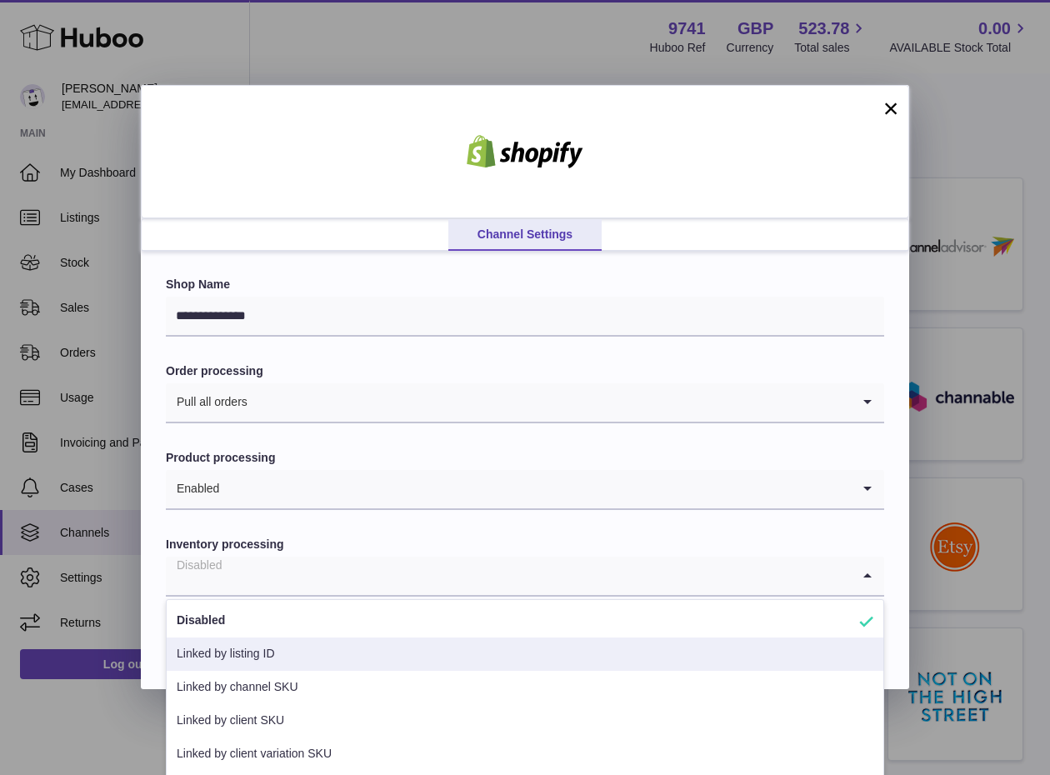
scroll to position [34, 0]
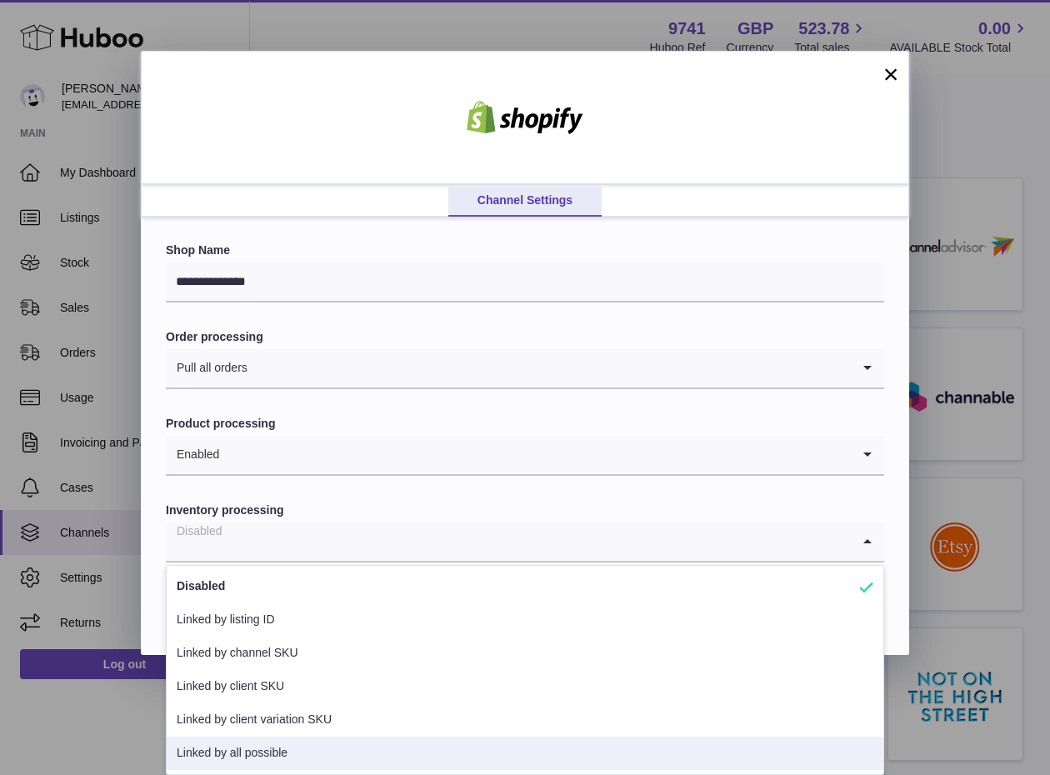
drag, startPoint x: 268, startPoint y: 754, endPoint x: 292, endPoint y: 753, distance: 24.2
click at [268, 754] on li "Linked by all possible" at bounding box center [525, 752] width 716 height 33
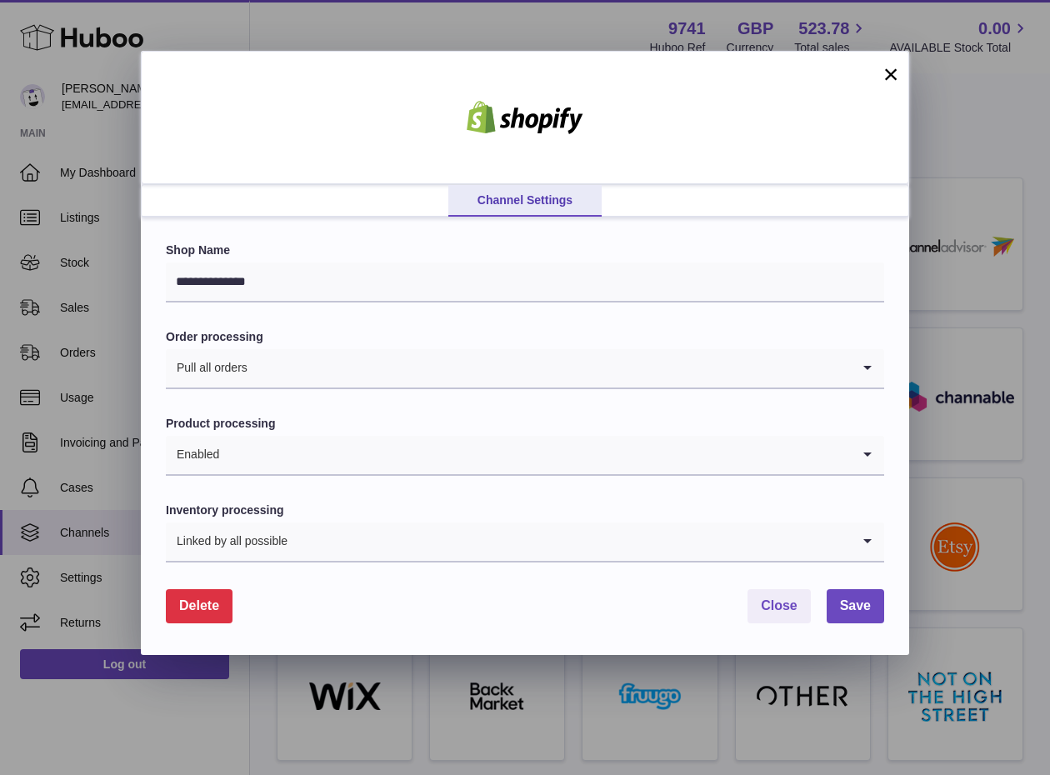
scroll to position [0, 0]
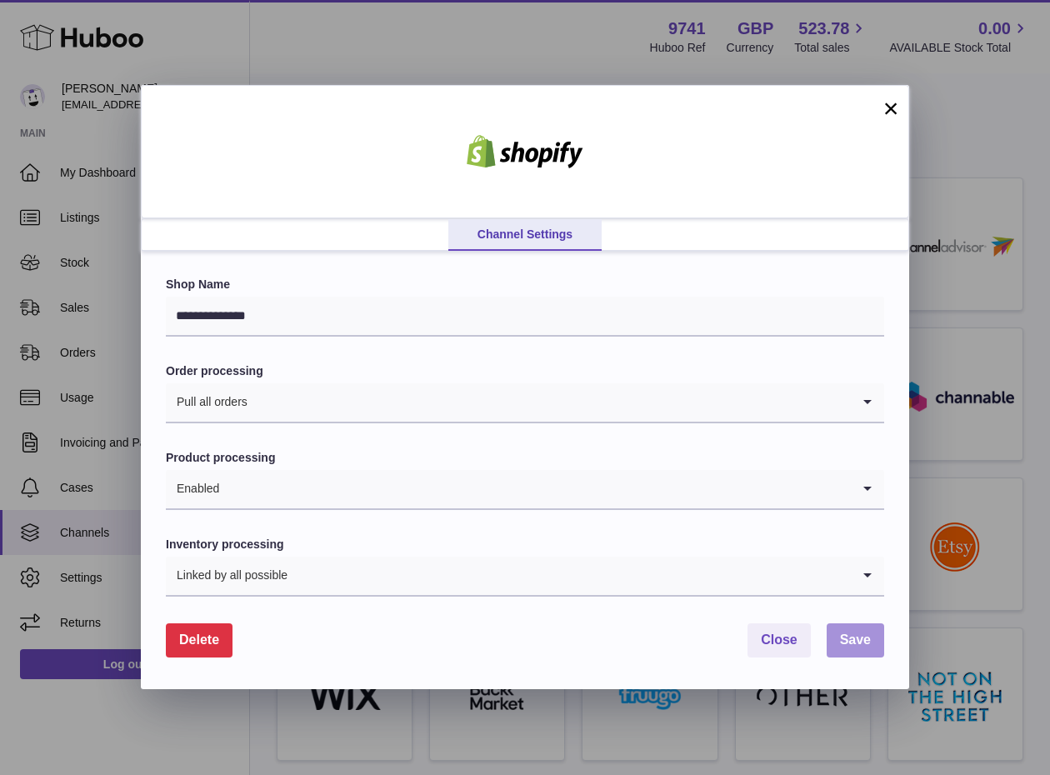
click at [854, 641] on span "Save" at bounding box center [855, 639] width 31 height 14
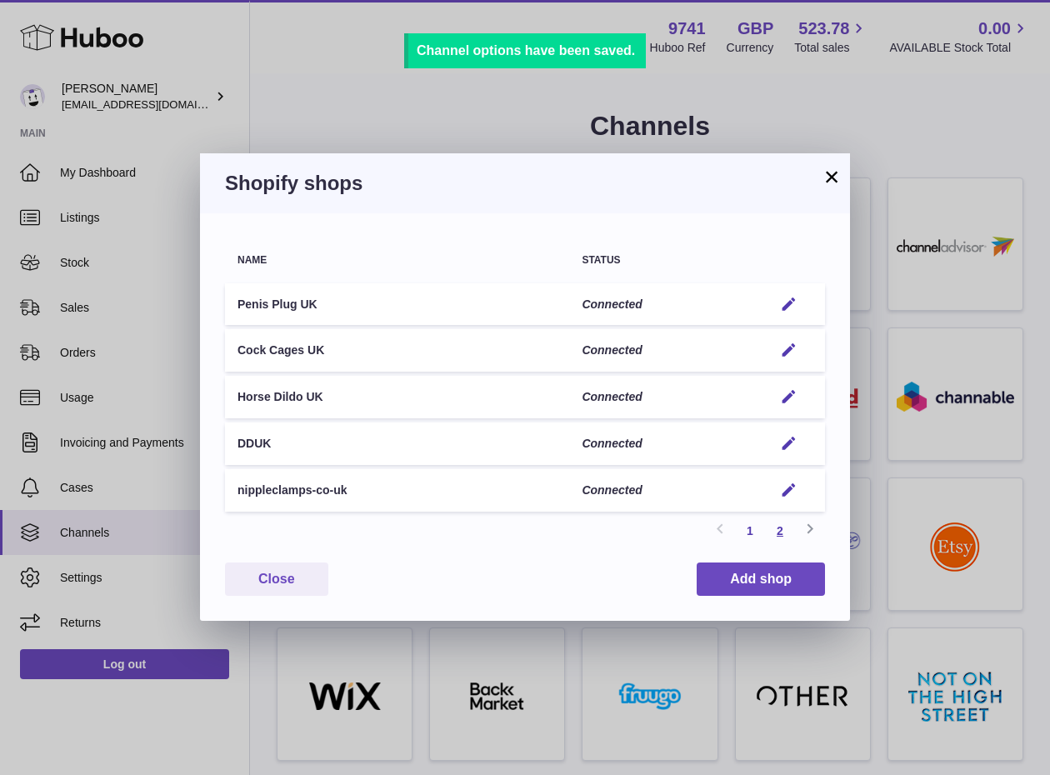
click at [790, 531] on link "2" at bounding box center [780, 531] width 30 height 30
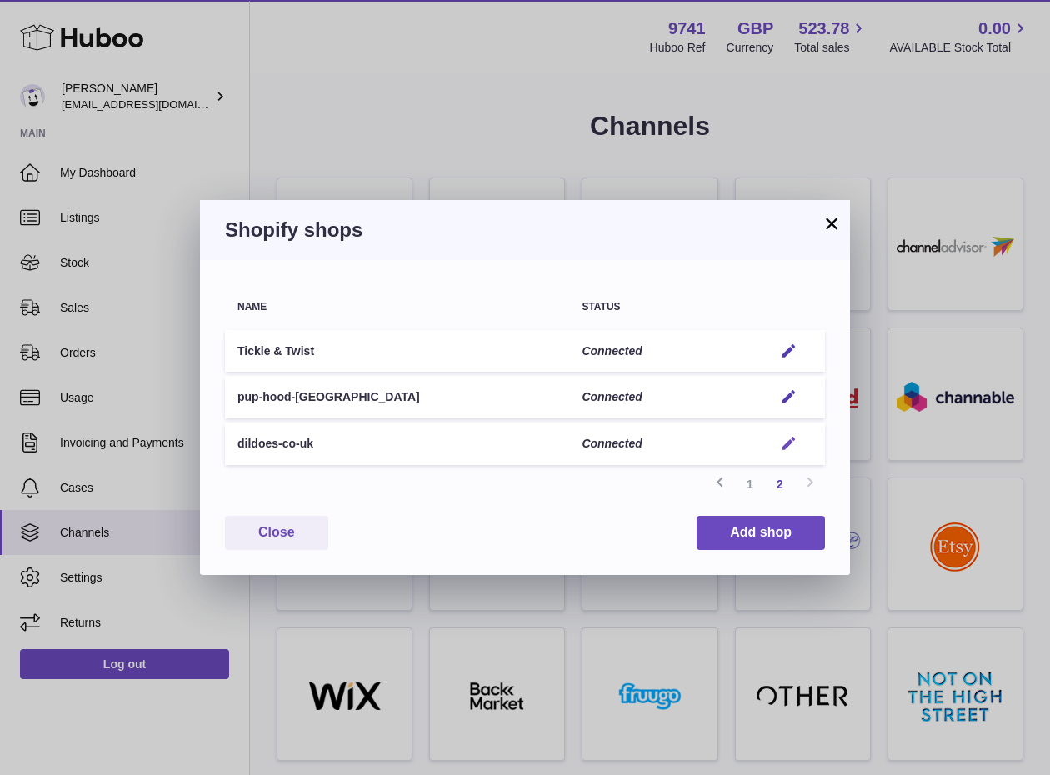
click at [785, 446] on em "button" at bounding box center [788, 443] width 17 height 17
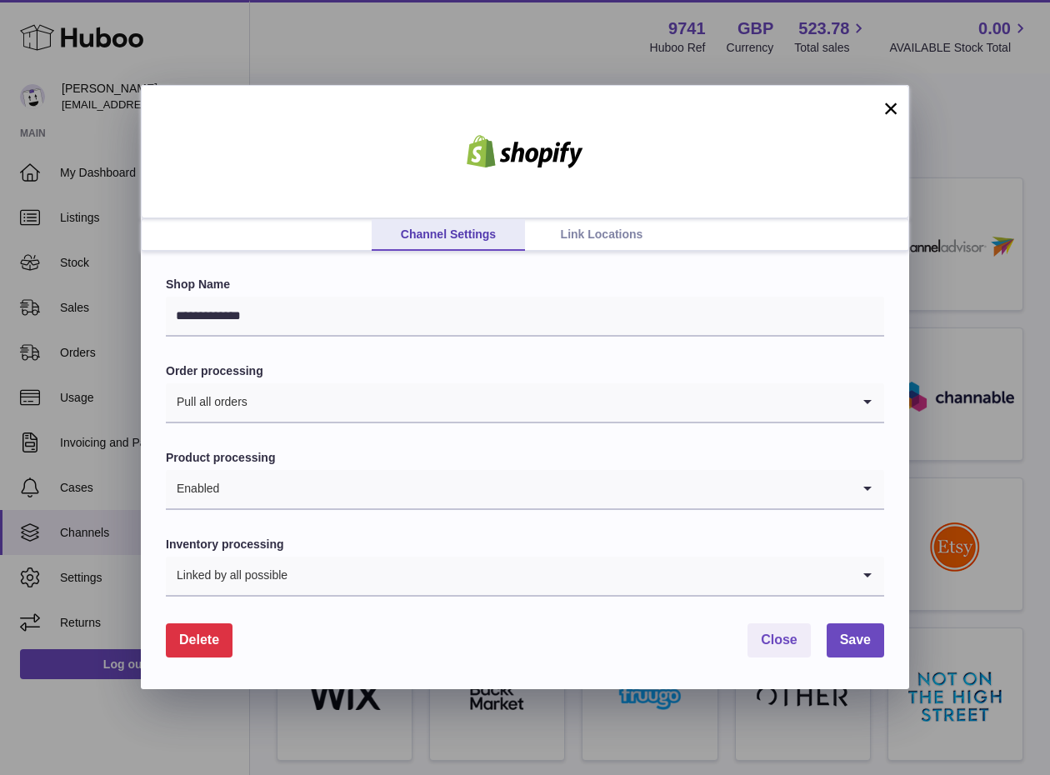
click at [238, 573] on div "Linked by all possible" at bounding box center [508, 575] width 685 height 38
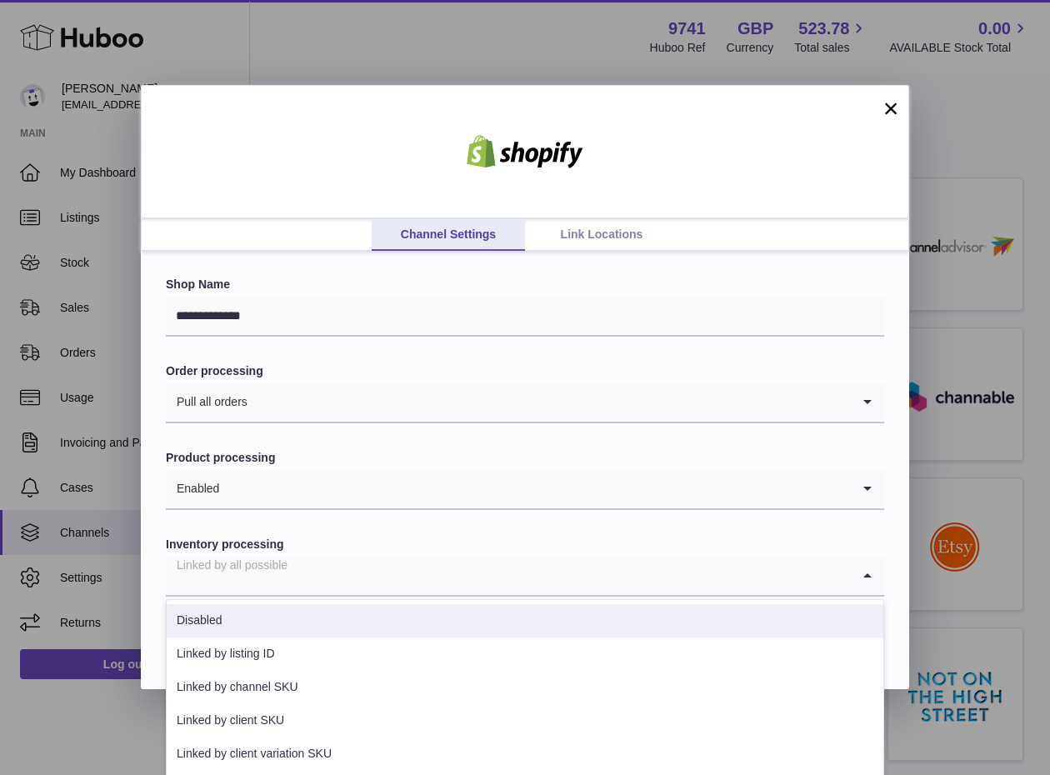
click at [209, 618] on li "Disabled" at bounding box center [525, 620] width 716 height 33
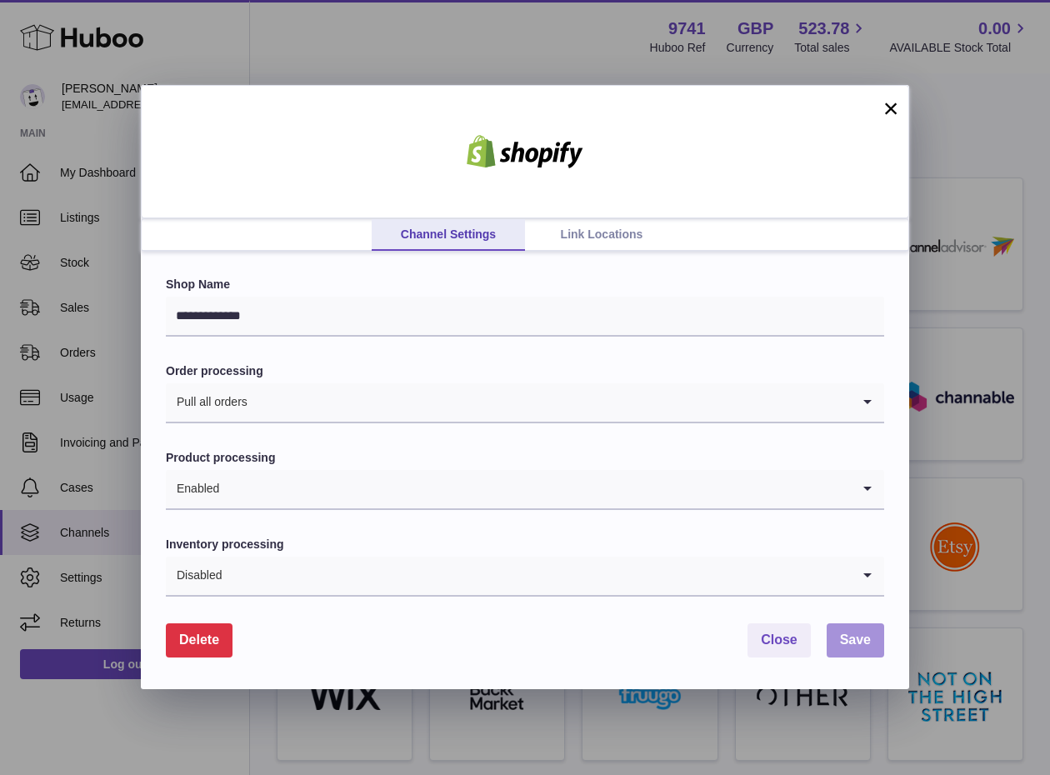
click at [840, 640] on span "Save" at bounding box center [855, 639] width 31 height 14
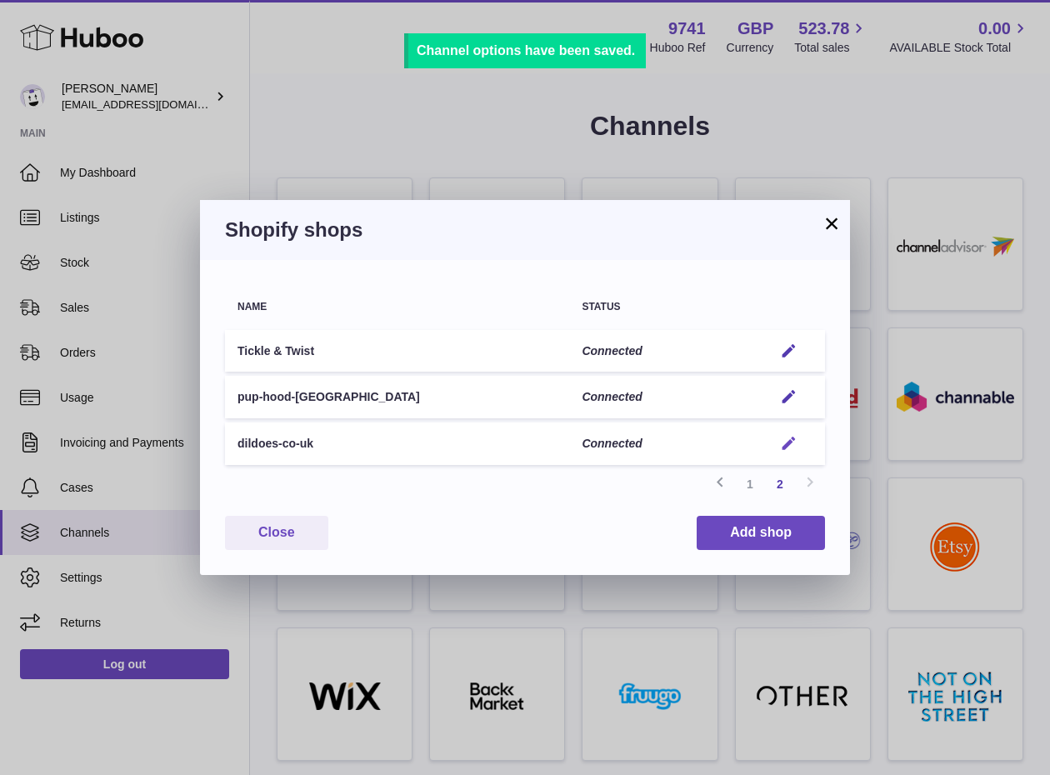
click at [798, 445] on button "Edit" at bounding box center [788, 443] width 31 height 17
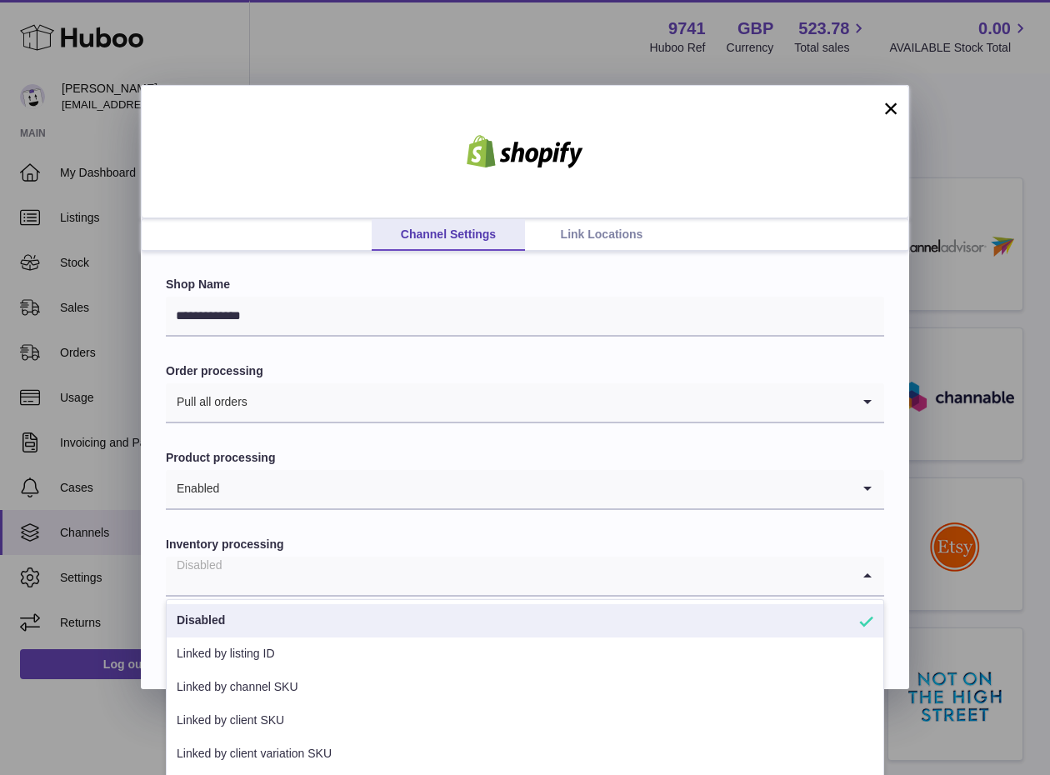
click at [541, 580] on input "Search for option" at bounding box center [508, 575] width 685 height 38
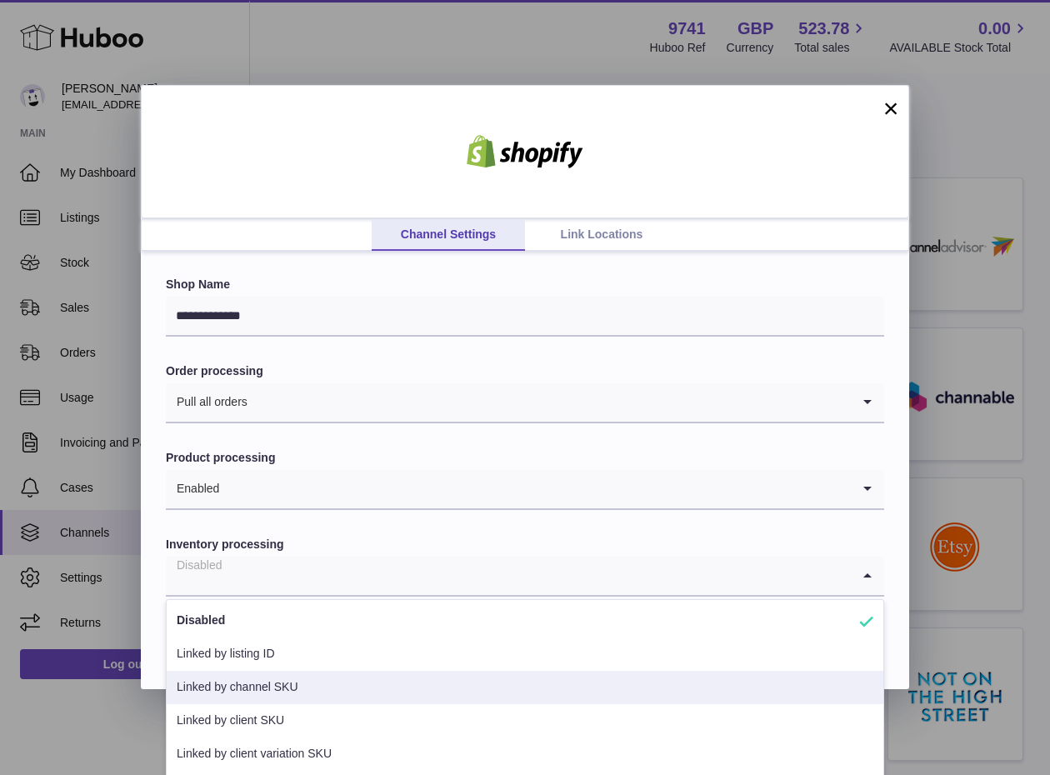
scroll to position [34, 0]
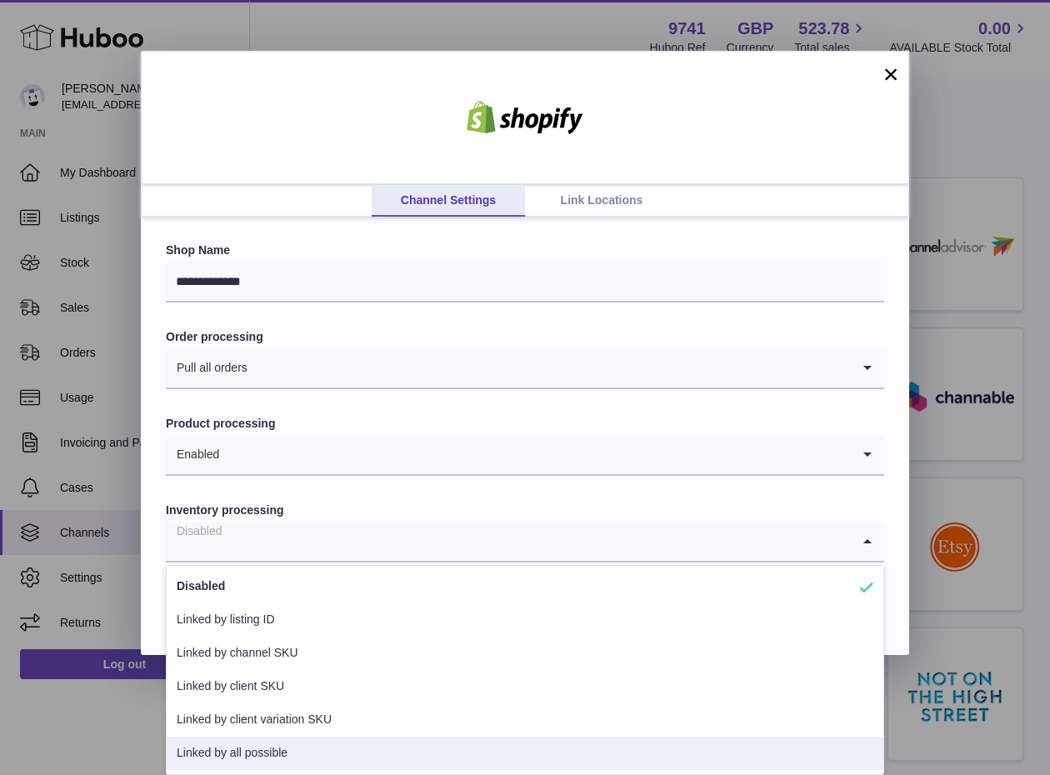
drag, startPoint x: 267, startPoint y: 756, endPoint x: 345, endPoint y: 677, distance: 110.7
click at [270, 756] on li "Linked by all possible" at bounding box center [525, 752] width 716 height 33
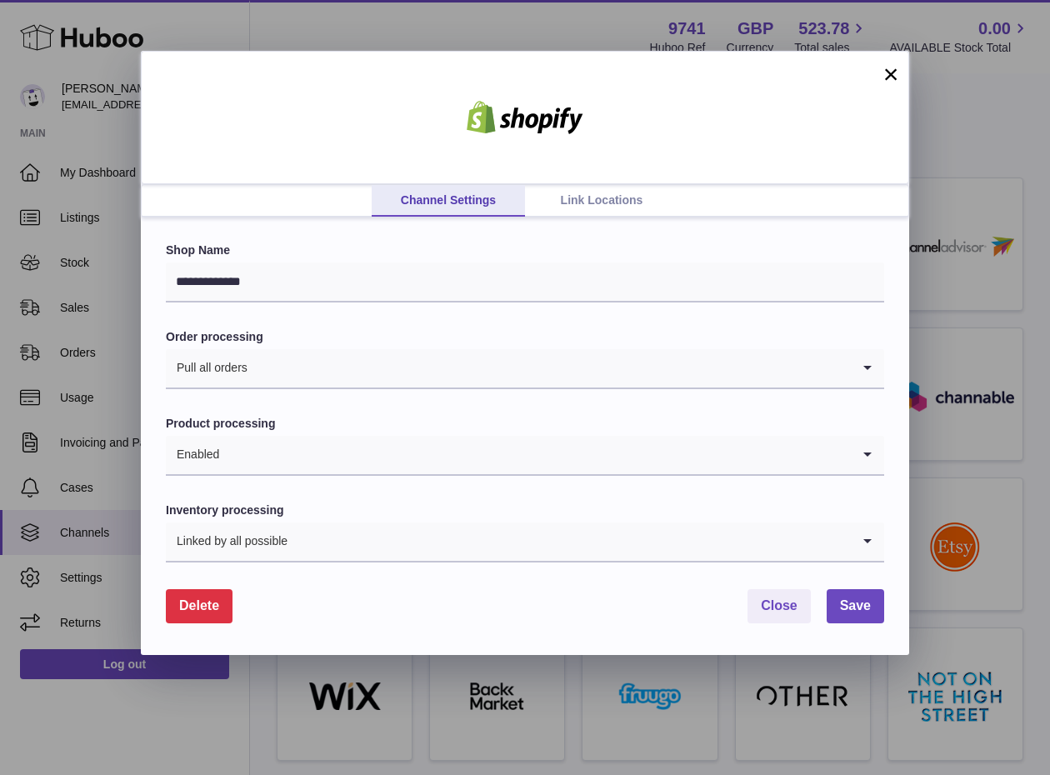
scroll to position [0, 0]
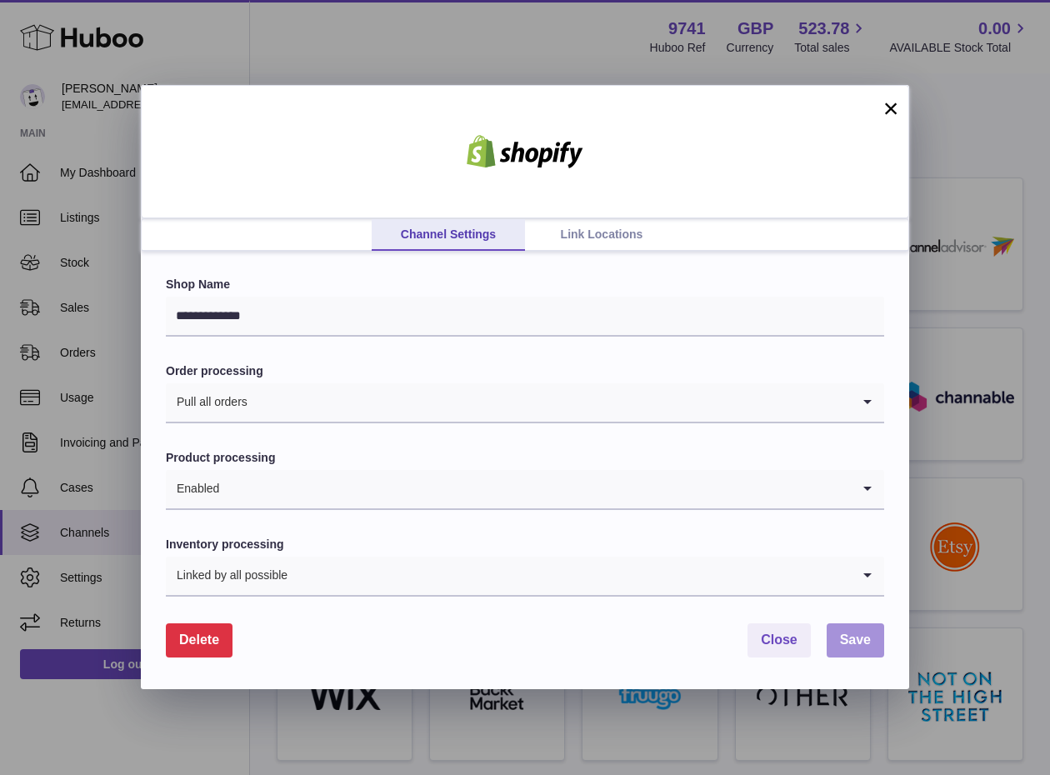
click at [831, 634] on button "Save" at bounding box center [854, 640] width 57 height 34
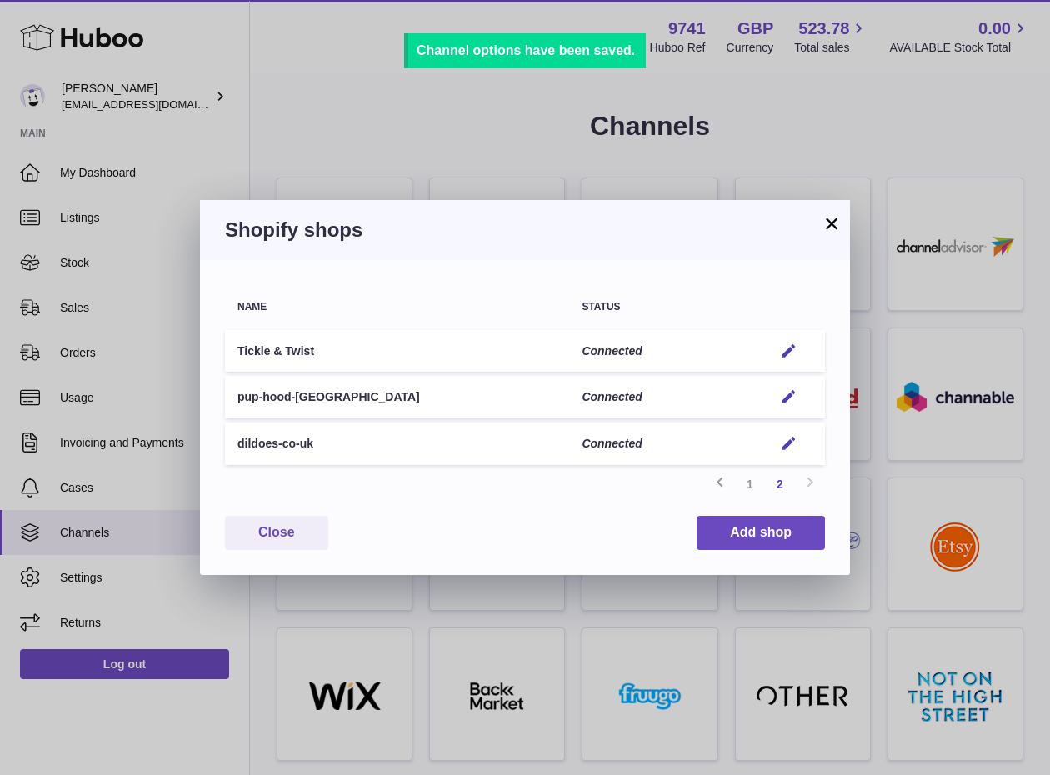
click at [565, 172] on div "× Shopify shops Name Status Tickle & Twist Connected Edit pup-hood-[GEOGRAPHIC_…" at bounding box center [525, 387] width 1050 height 775
